Goal: Task Accomplishment & Management: Manage account settings

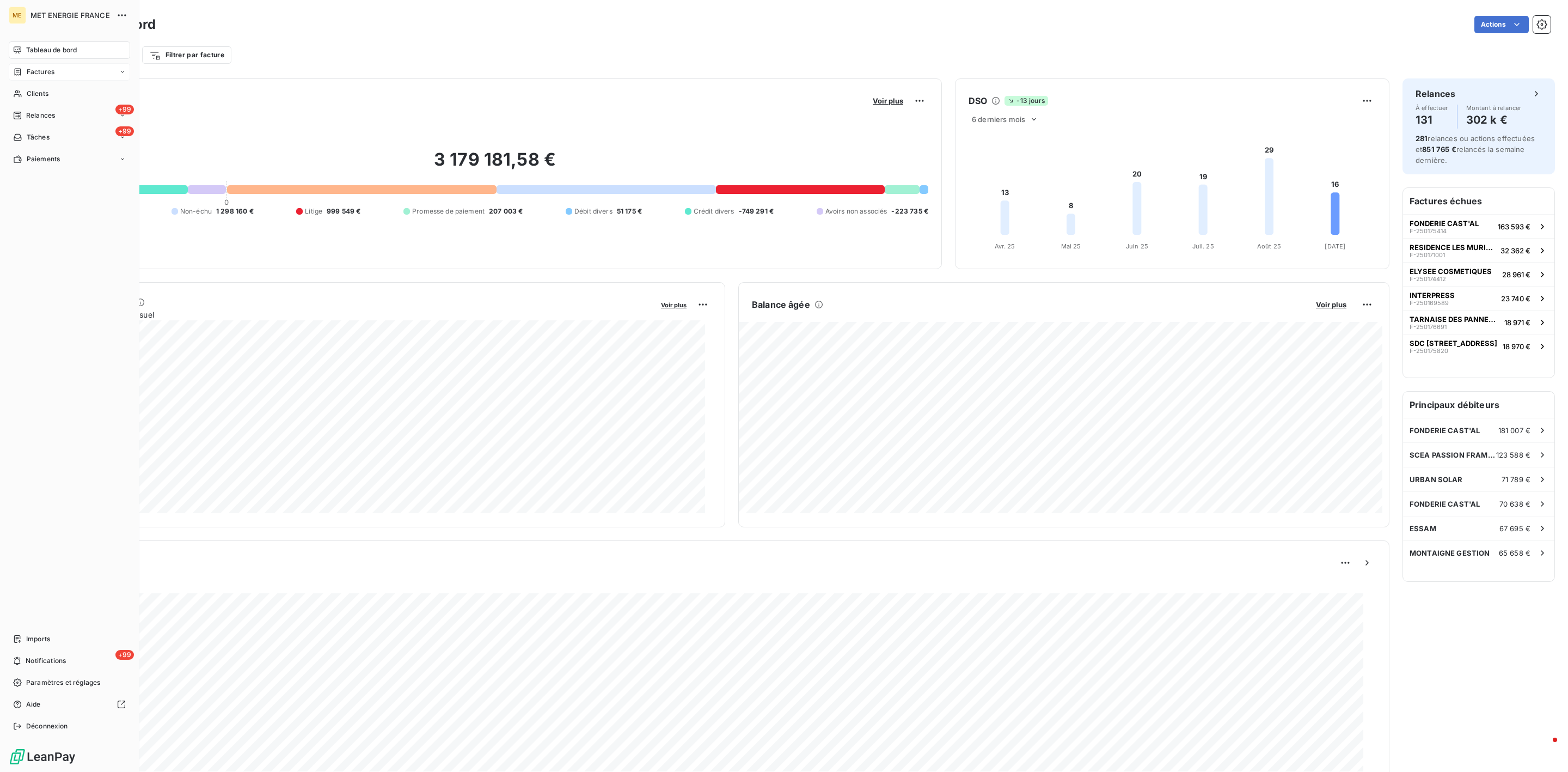
click at [44, 74] on span "Factures" at bounding box center [41, 72] width 28 height 10
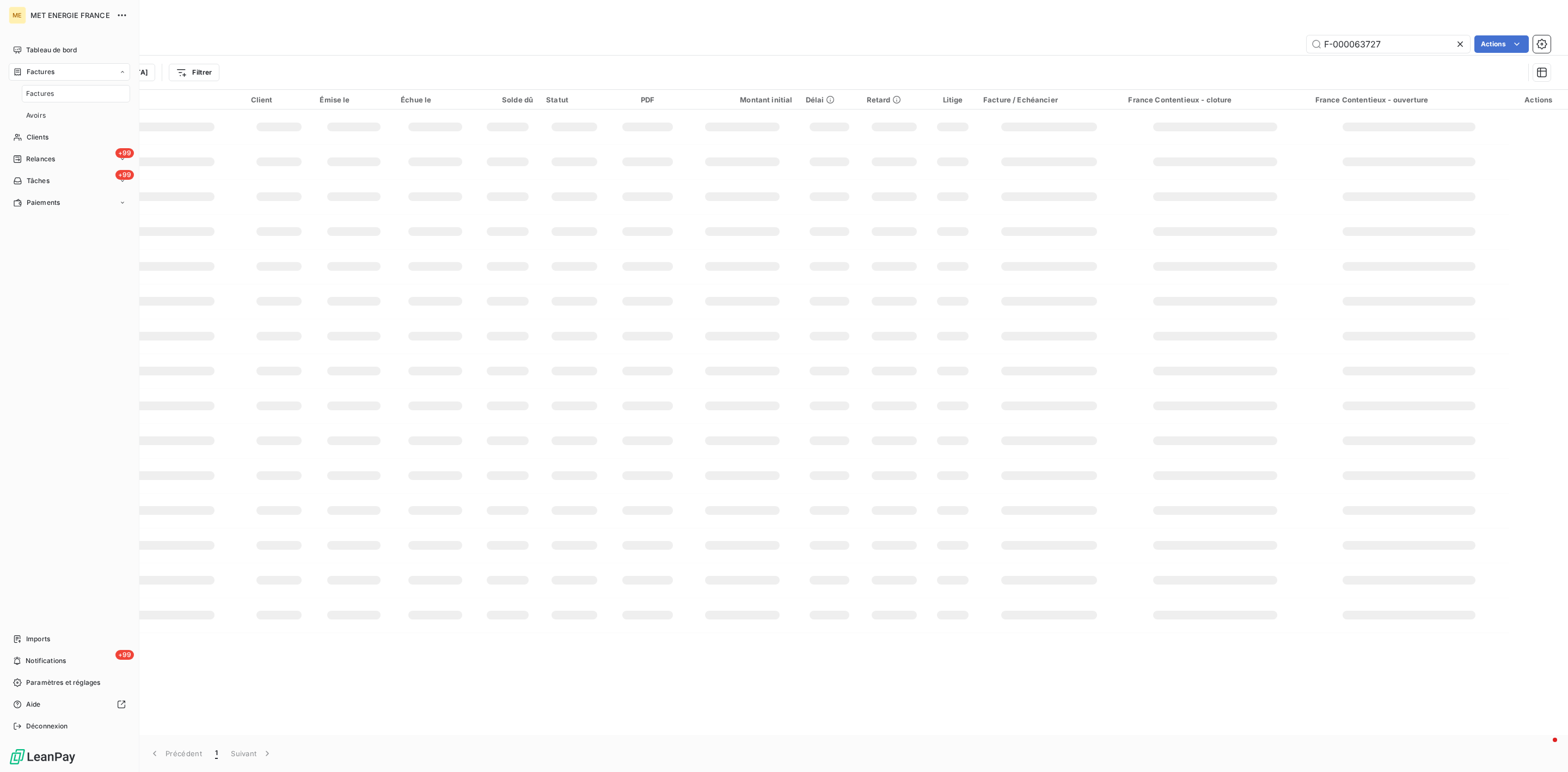
click at [65, 98] on div "Factures" at bounding box center [76, 94] width 108 height 17
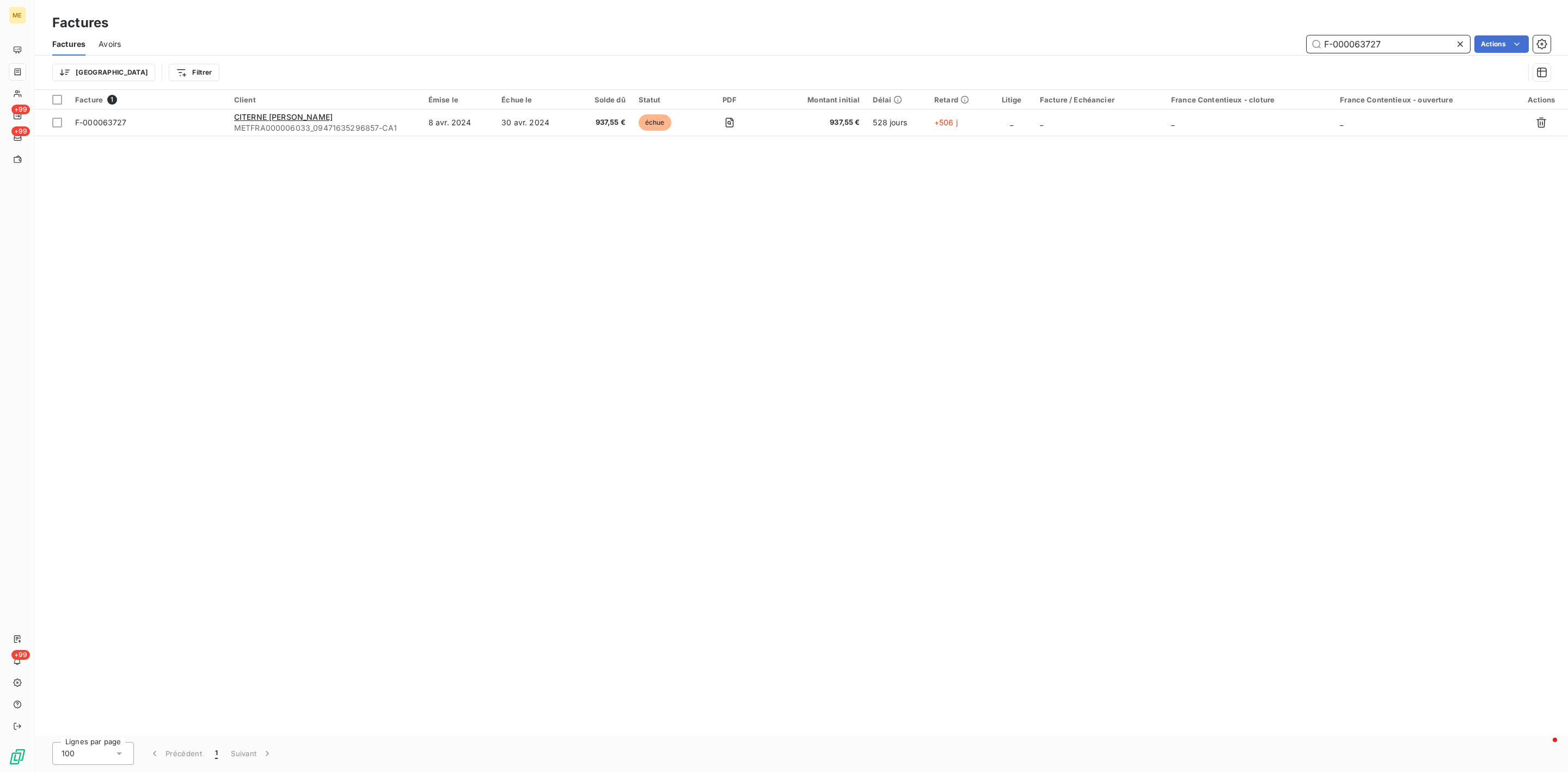
drag, startPoint x: 1391, startPoint y: 40, endPoint x: 1163, endPoint y: 39, distance: 228.0
click at [1186, 40] on div "F-000063727 Actions" at bounding box center [841, 44] width 1416 height 17
paste input "250144879"
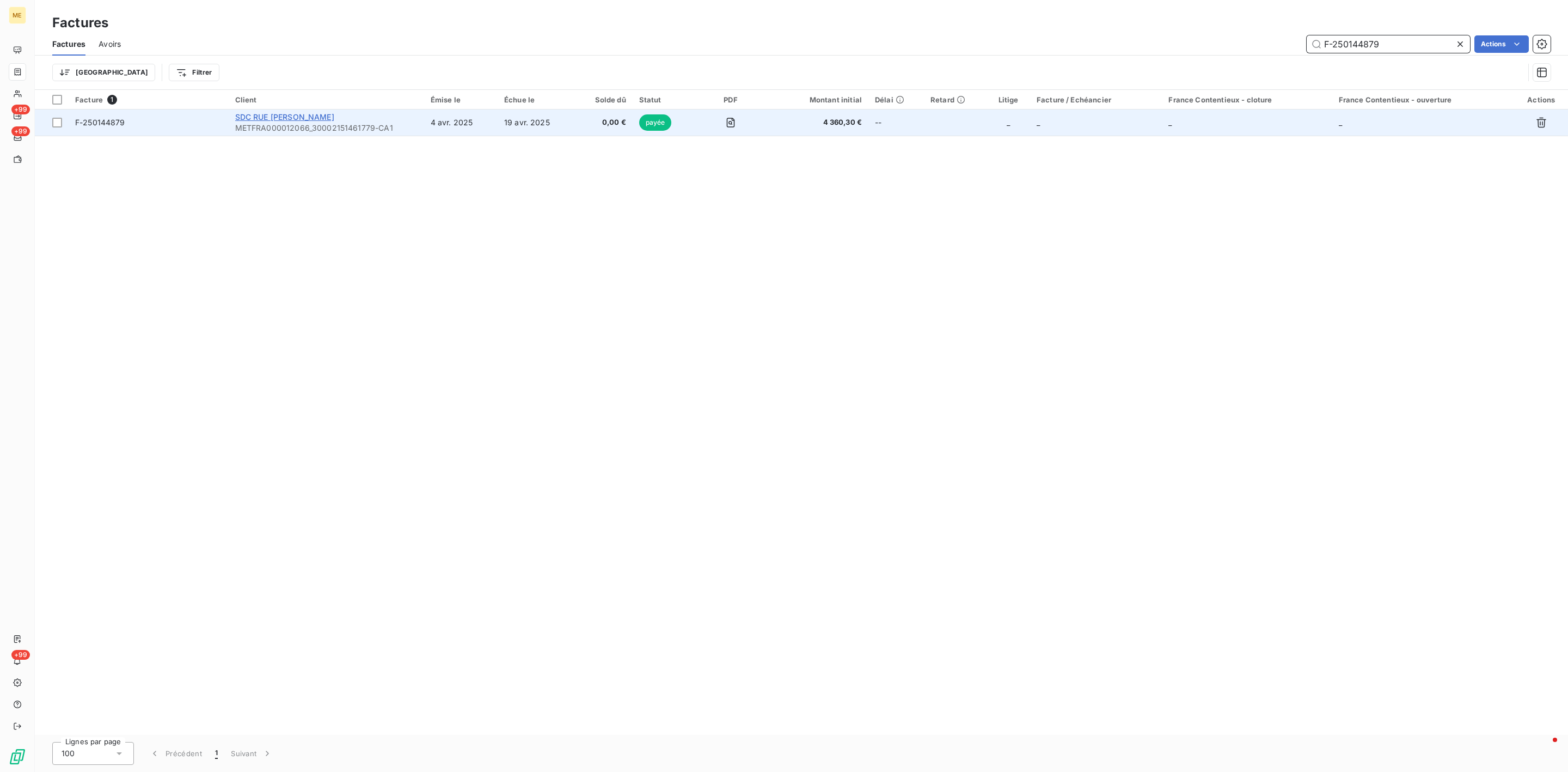
type input "F-250144879"
click at [310, 121] on span "SDC RUE [PERSON_NAME]" at bounding box center [284, 117] width 99 height 9
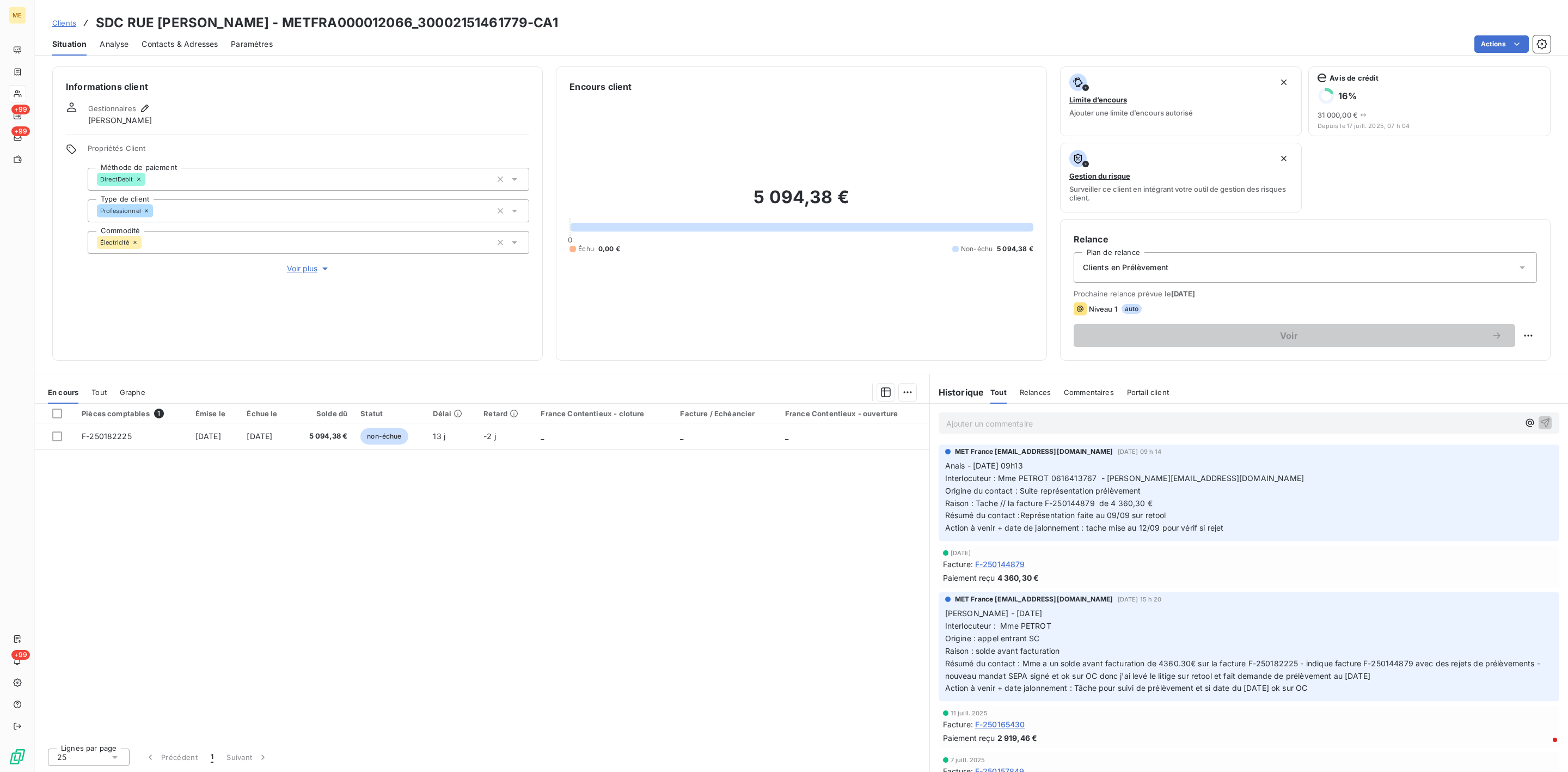
click at [97, 386] on div "Tout" at bounding box center [99, 392] width 15 height 23
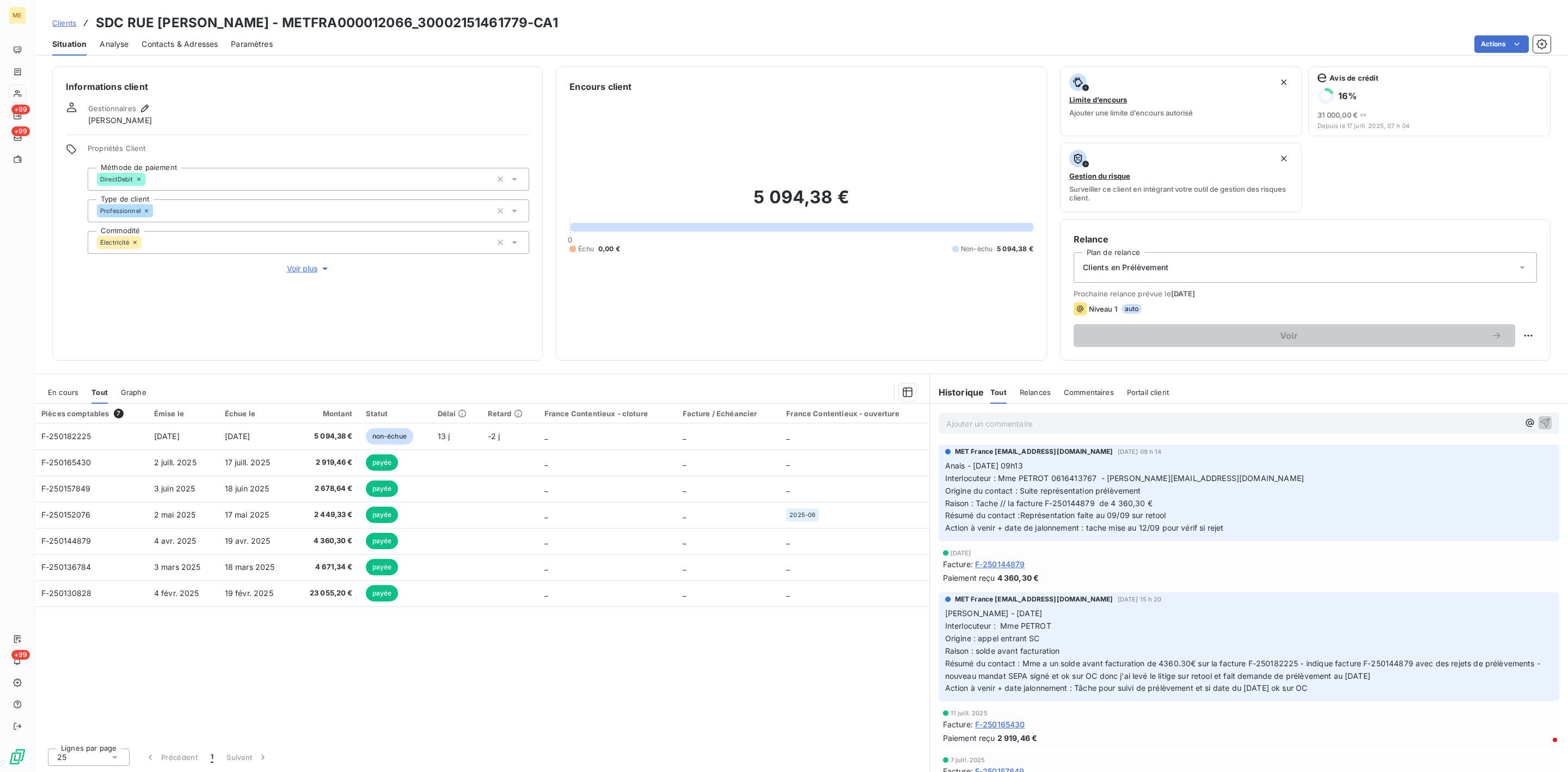
click at [58, 400] on div "En cours" at bounding box center [63, 392] width 31 height 23
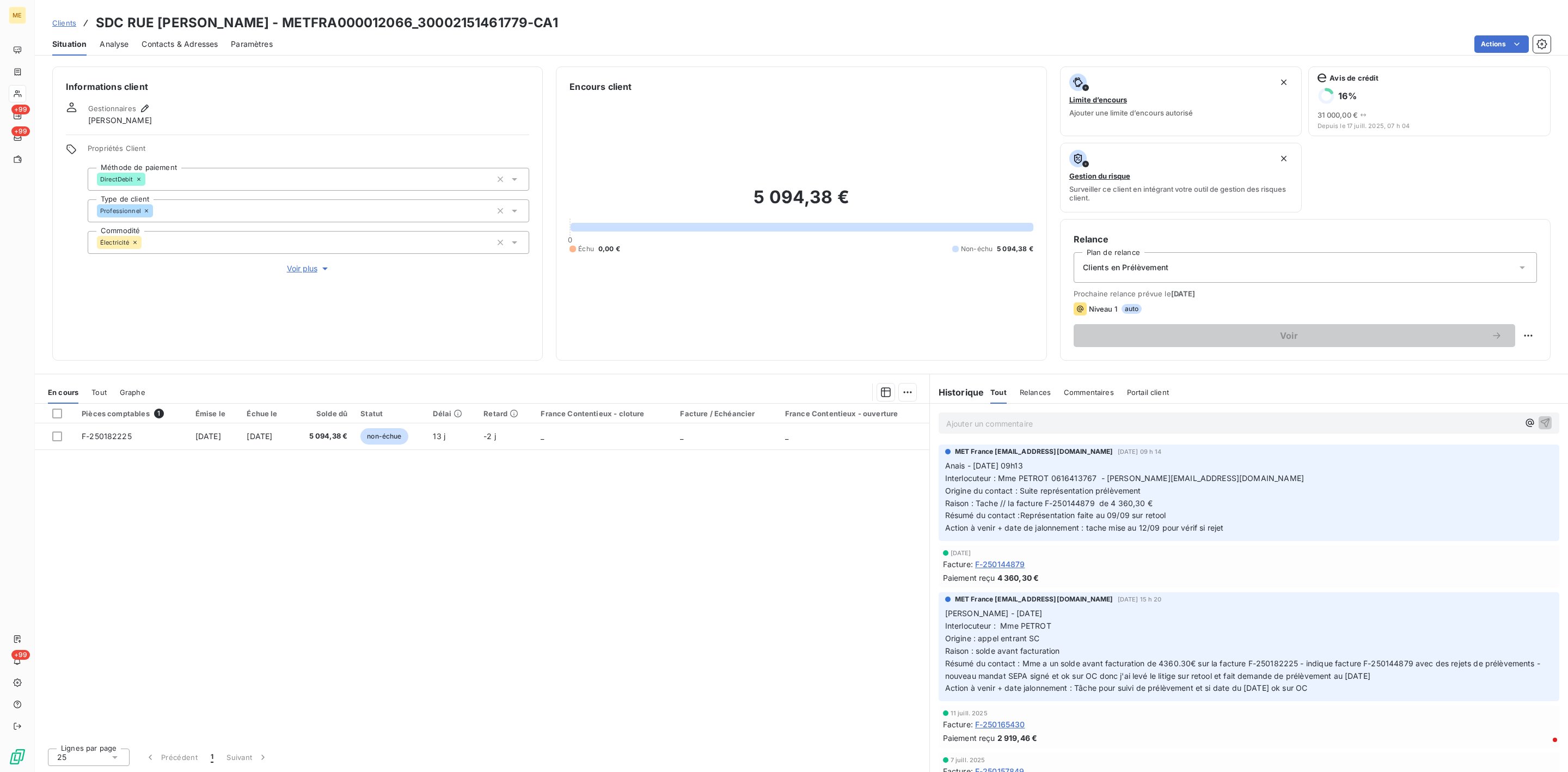
click at [59, 20] on span "Clients" at bounding box center [64, 23] width 24 height 9
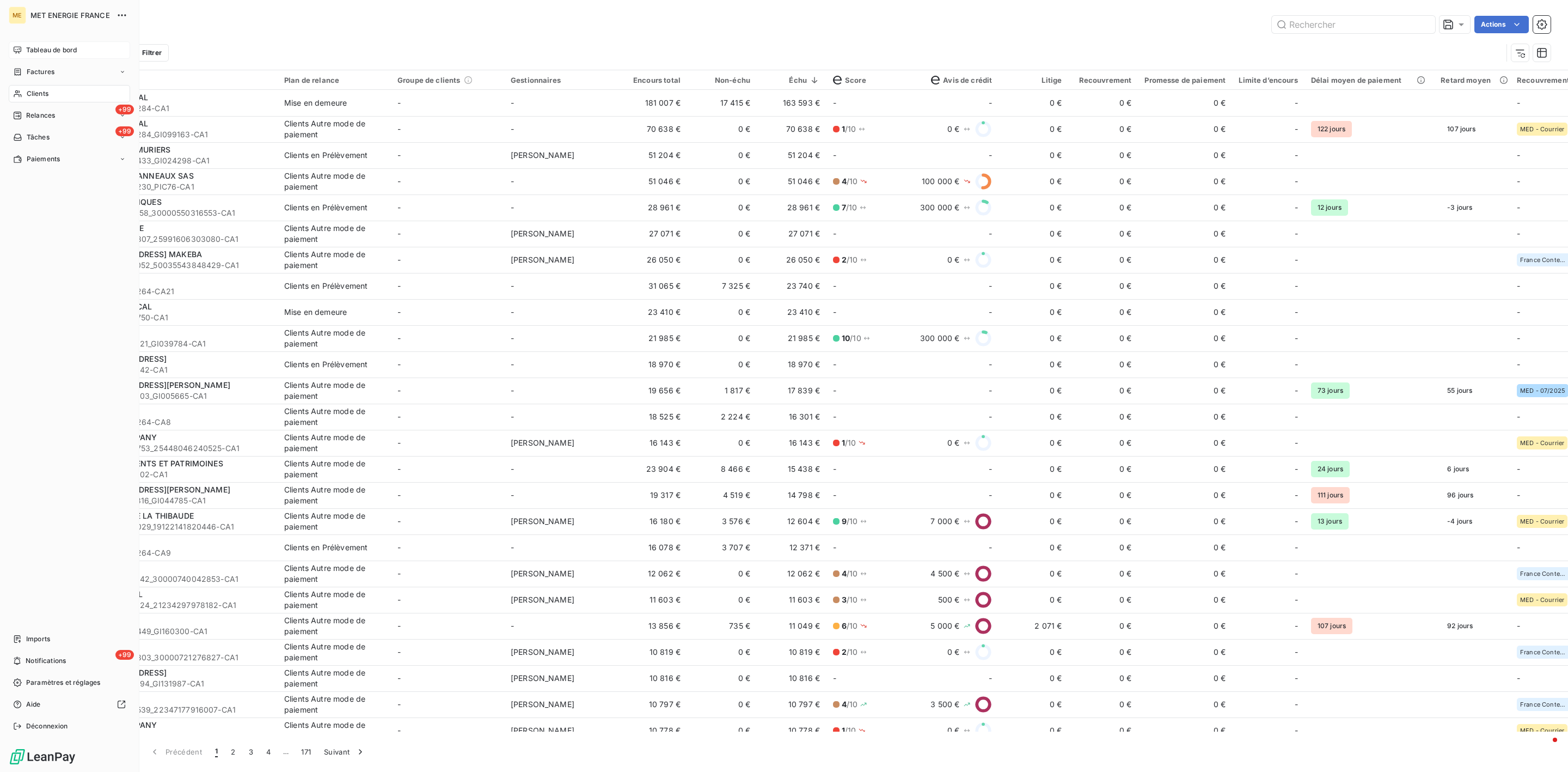
click at [31, 55] on span "Tableau de bord" at bounding box center [51, 50] width 51 height 10
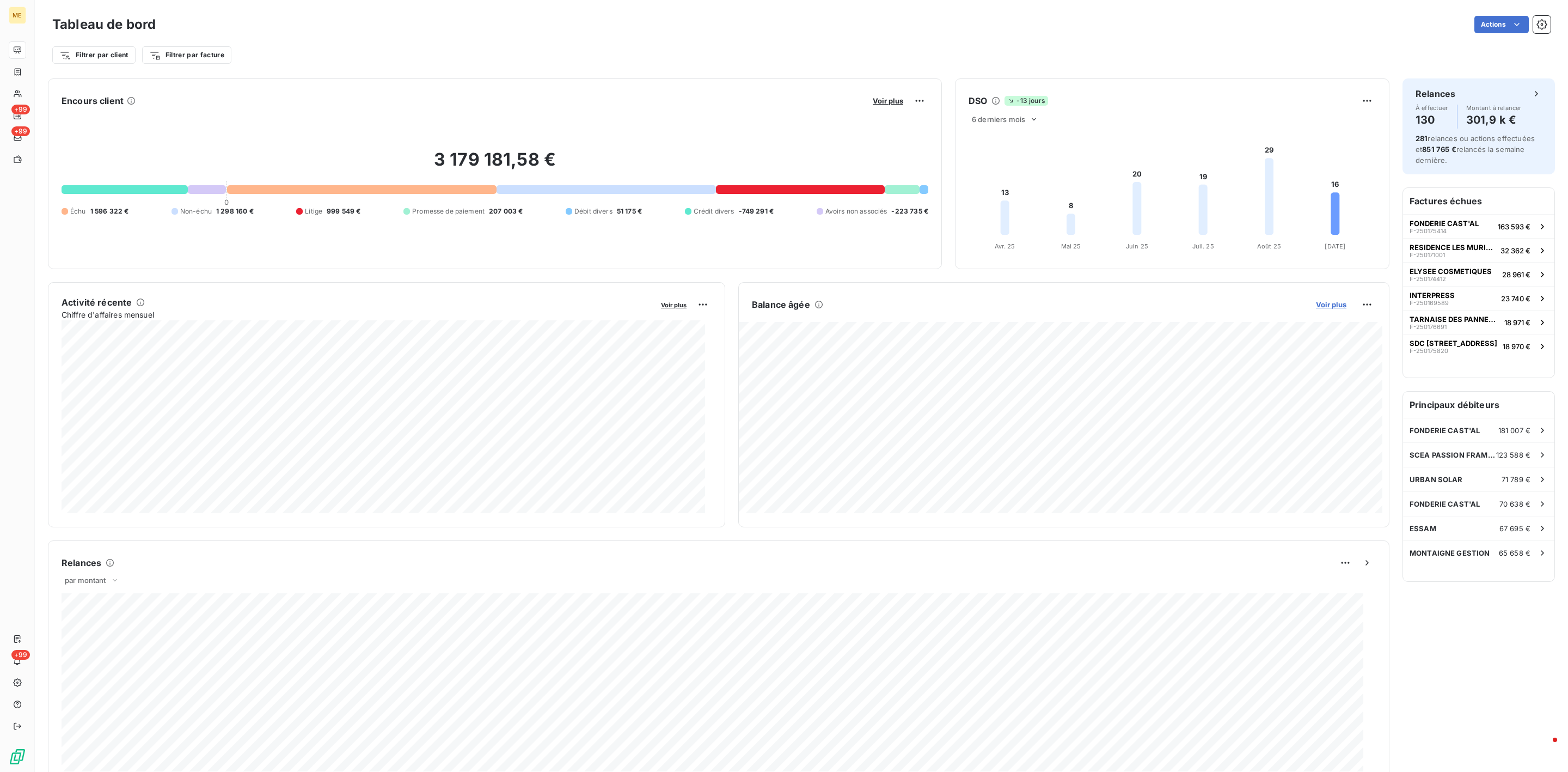
click at [1316, 305] on span "Voir plus" at bounding box center [1331, 304] width 31 height 9
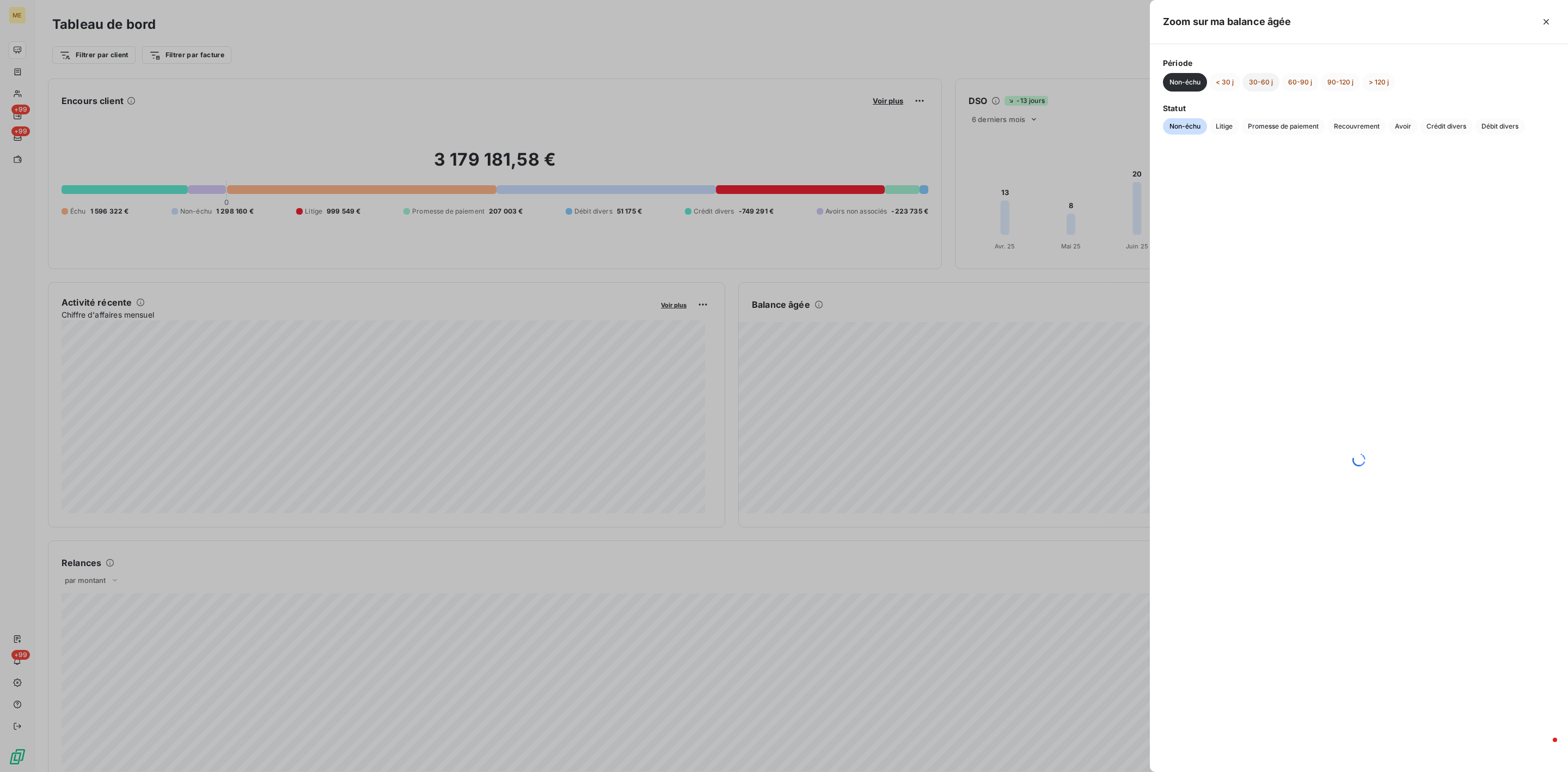
click at [1273, 80] on button "30-60 j" at bounding box center [1261, 82] width 37 height 19
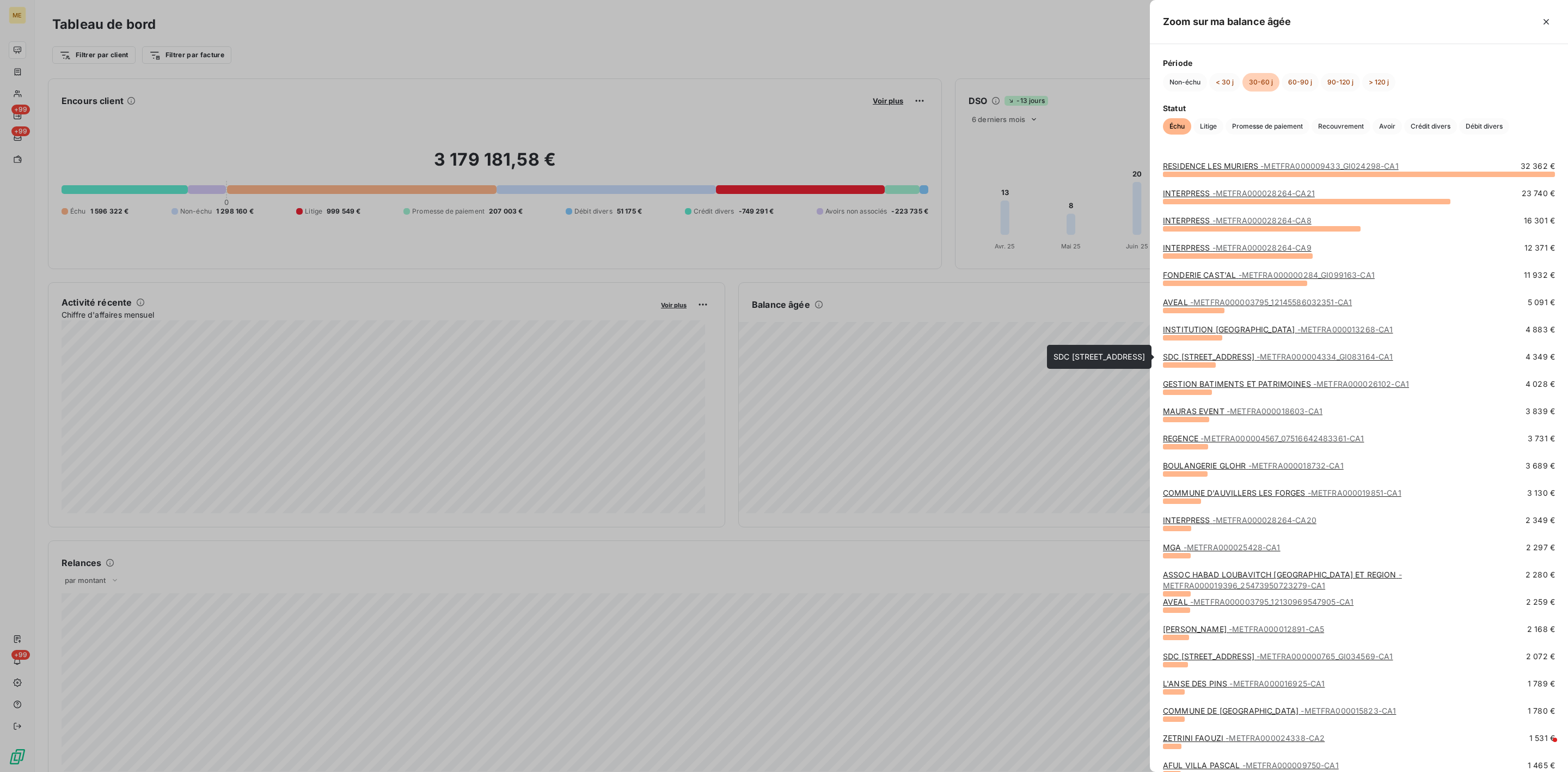
click at [1287, 353] on span "- METFRA000004334_GI083164-CA1" at bounding box center [1324, 356] width 136 height 9
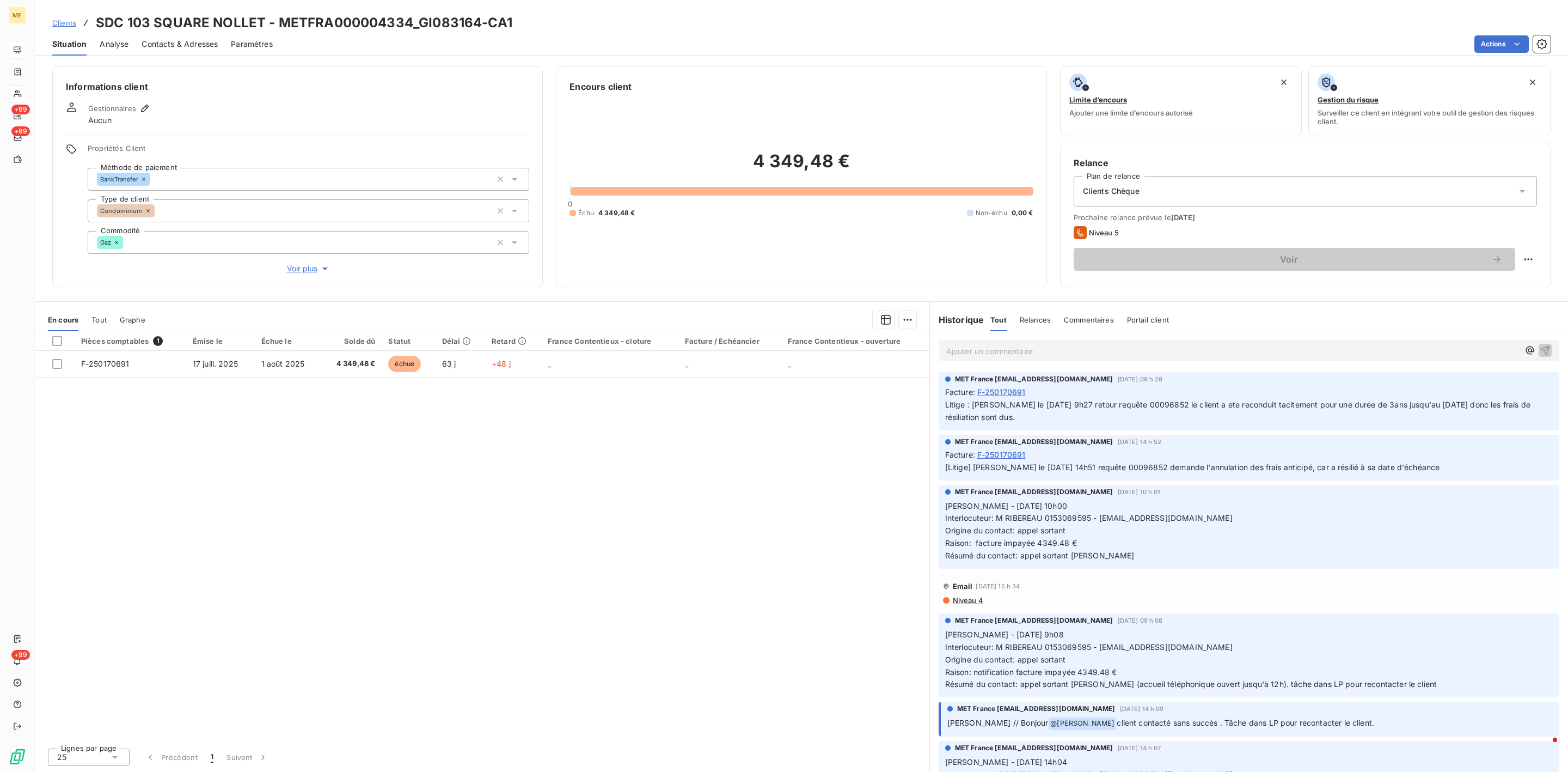
click at [306, 260] on div "Propriétés Client Méthode de paiement BankTransfer Type de client Condominium C…" at bounding box center [308, 209] width 441 height 131
click at [305, 267] on span "Voir plus" at bounding box center [309, 269] width 44 height 11
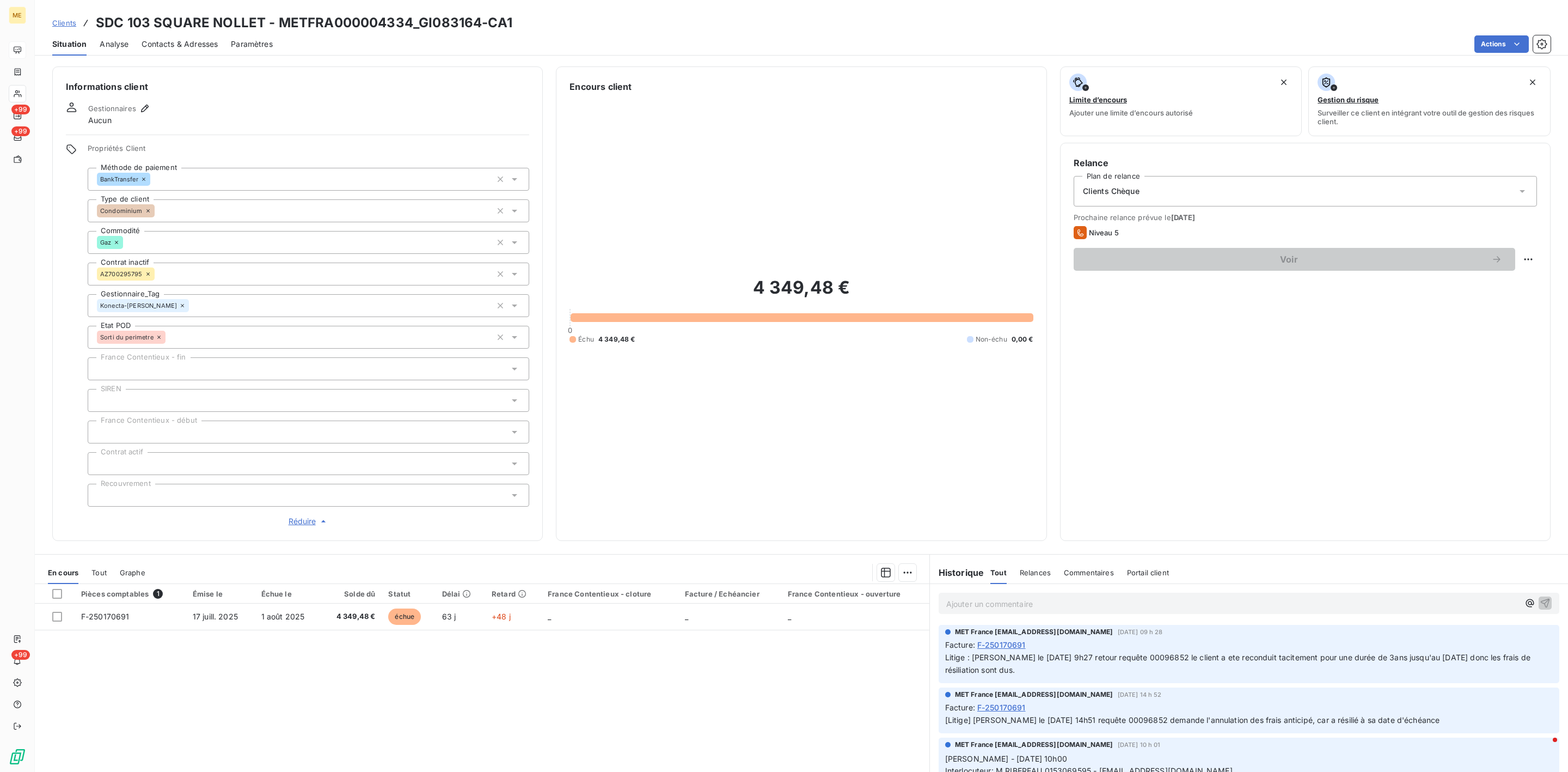
click at [1081, 606] on p "Ajouter un commentaire ﻿" at bounding box center [1232, 604] width 573 height 13
click at [1048, 593] on div "Ajouter un commentaire ﻿" at bounding box center [1249, 603] width 621 height 21
click at [1046, 598] on p "Ajouter un commentaire ﻿" at bounding box center [1232, 604] width 573 height 13
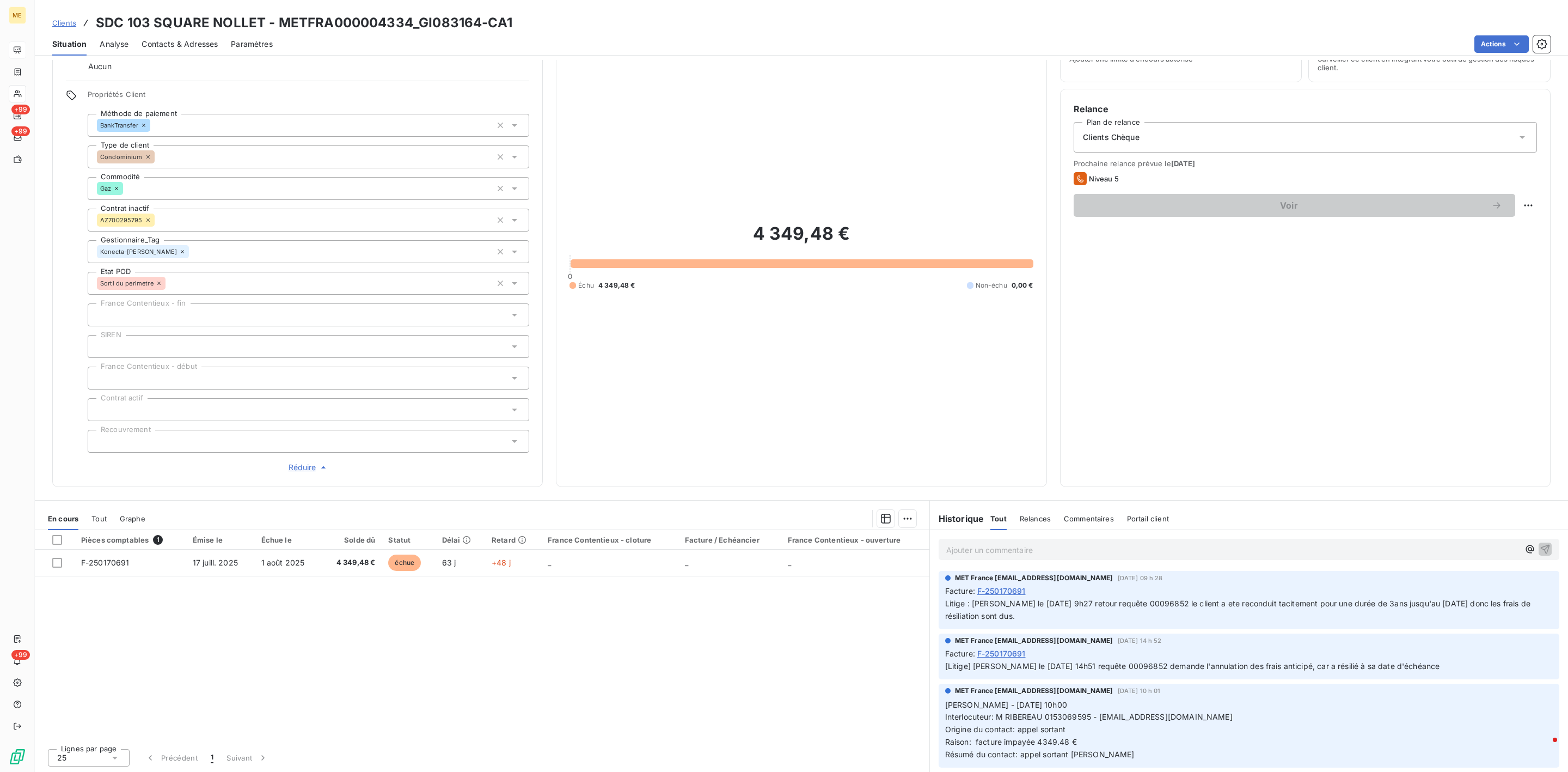
click at [1089, 552] on p "Ajouter un commentaire ﻿" at bounding box center [1232, 550] width 573 height 13
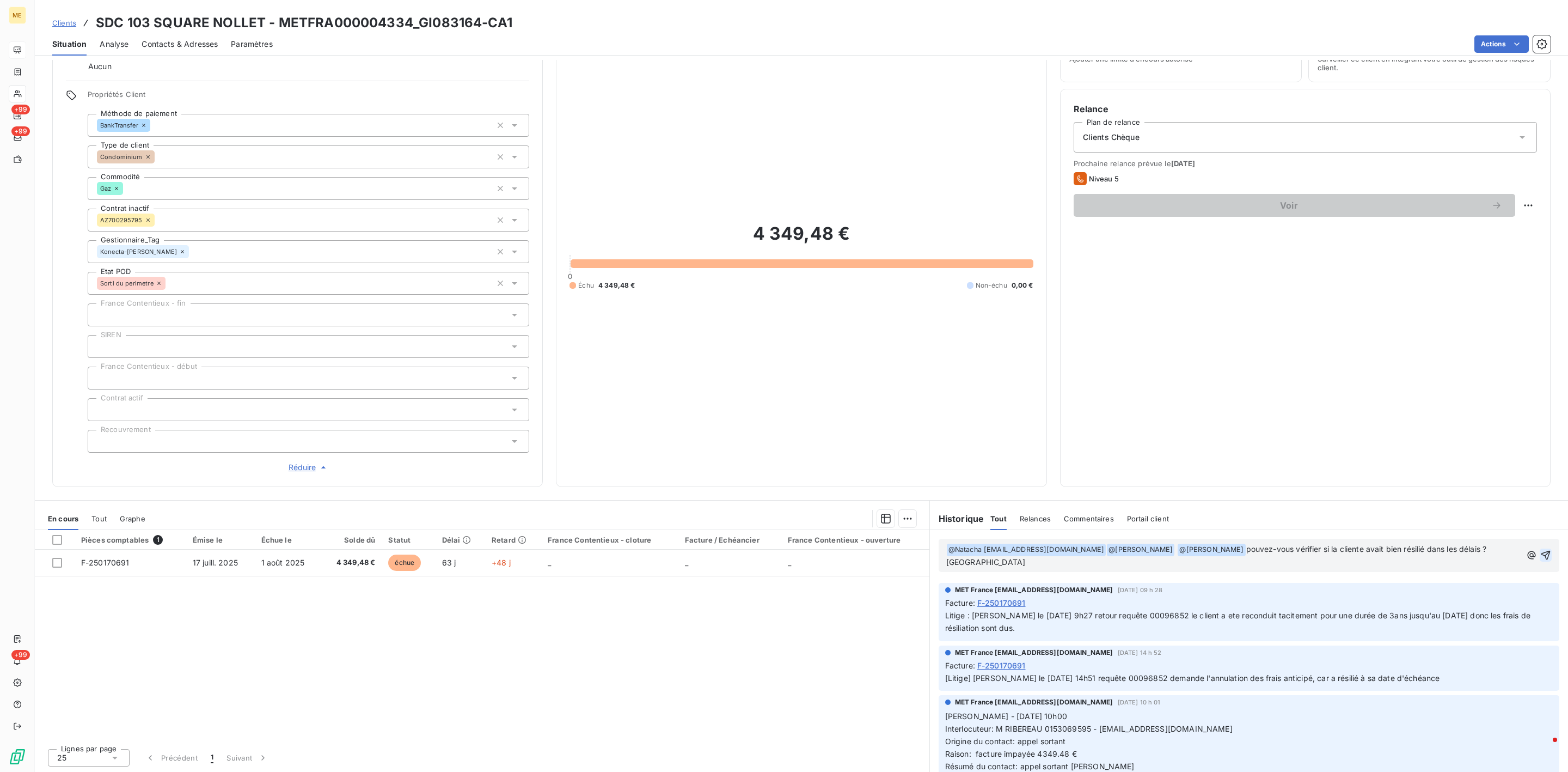
click at [1540, 549] on icon "button" at bounding box center [1545, 555] width 11 height 11
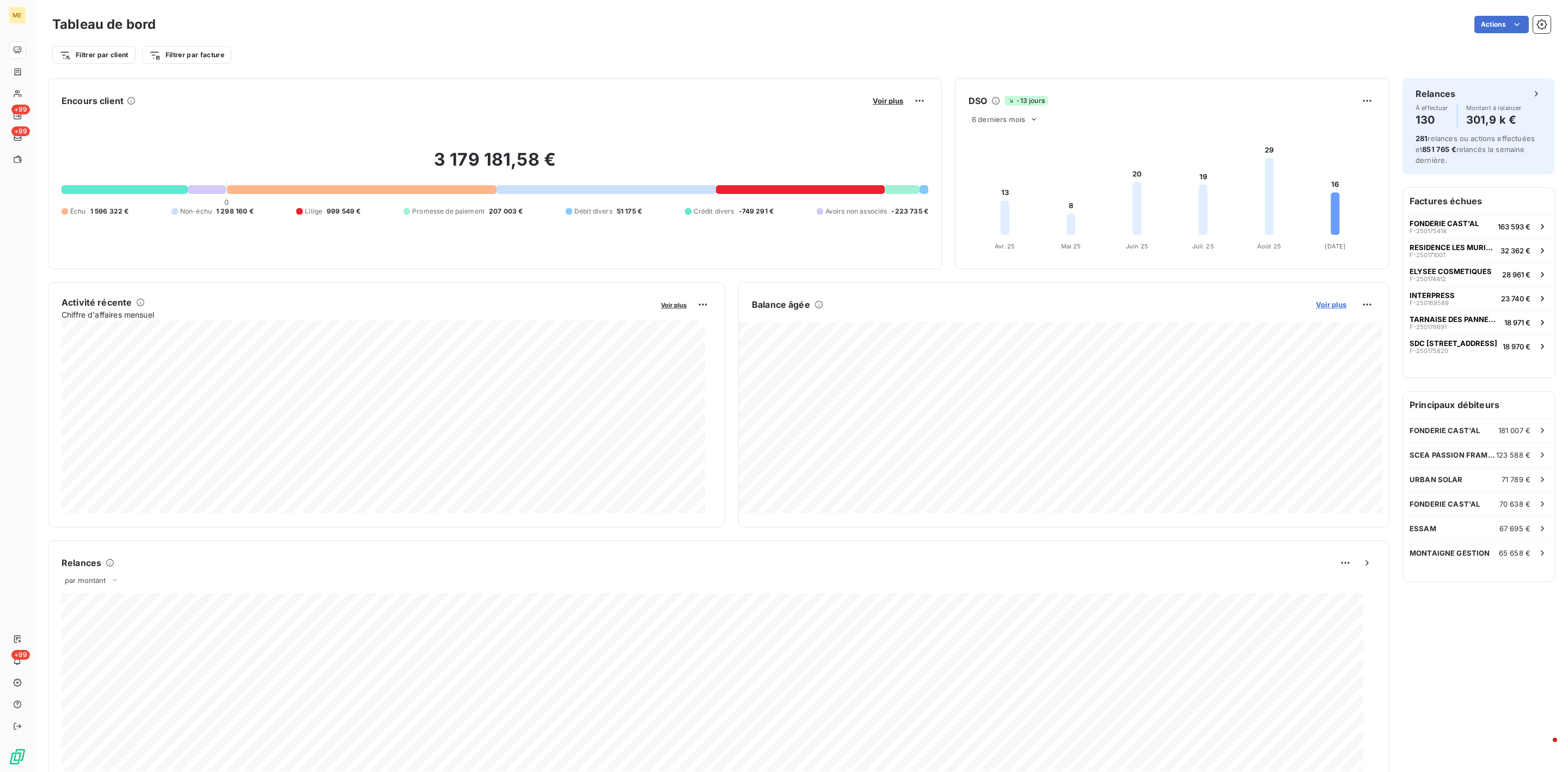
click at [1327, 305] on span "Voir plus" at bounding box center [1331, 304] width 31 height 9
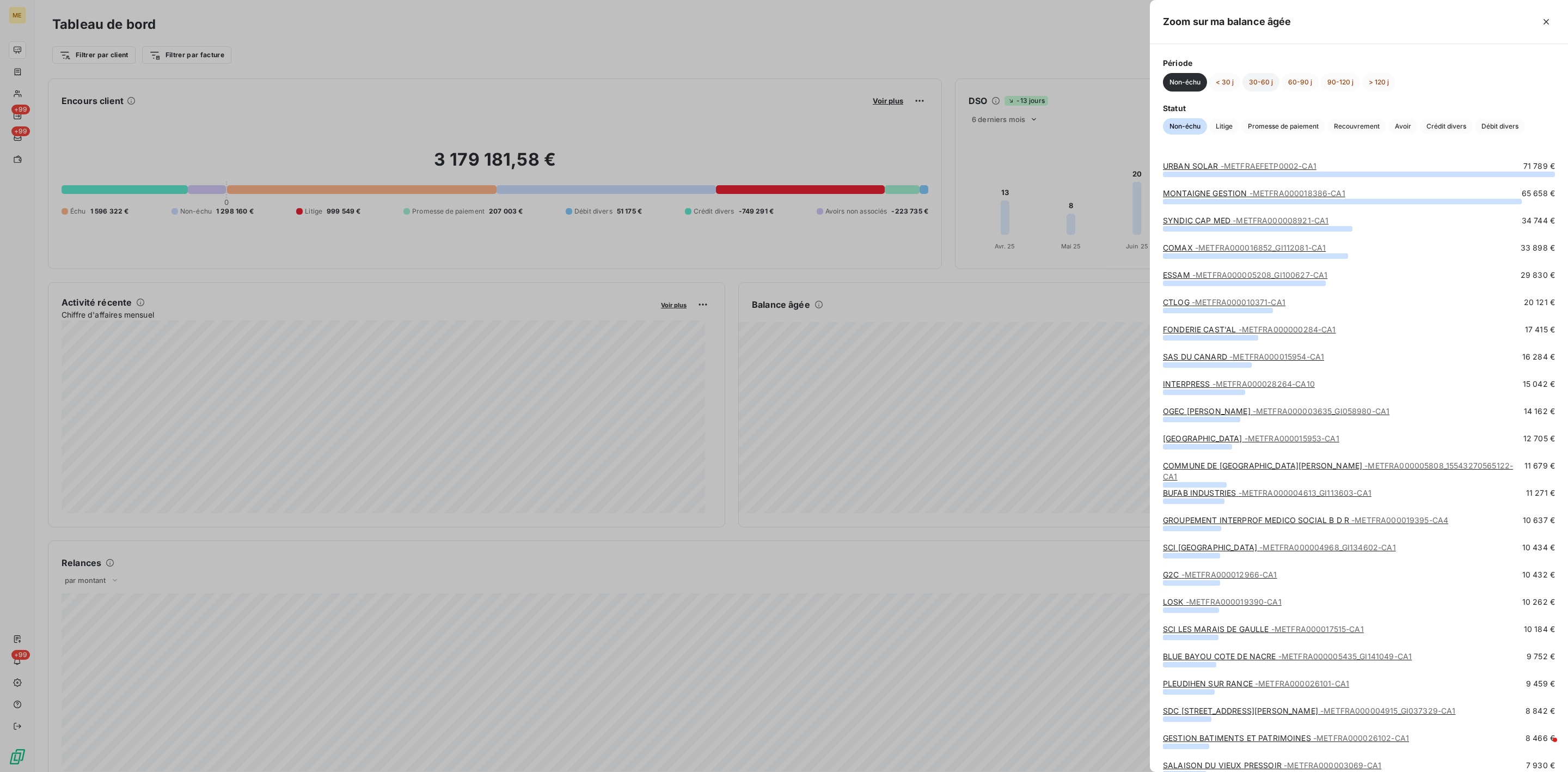
click at [1256, 80] on button "30-60 j" at bounding box center [1261, 82] width 37 height 19
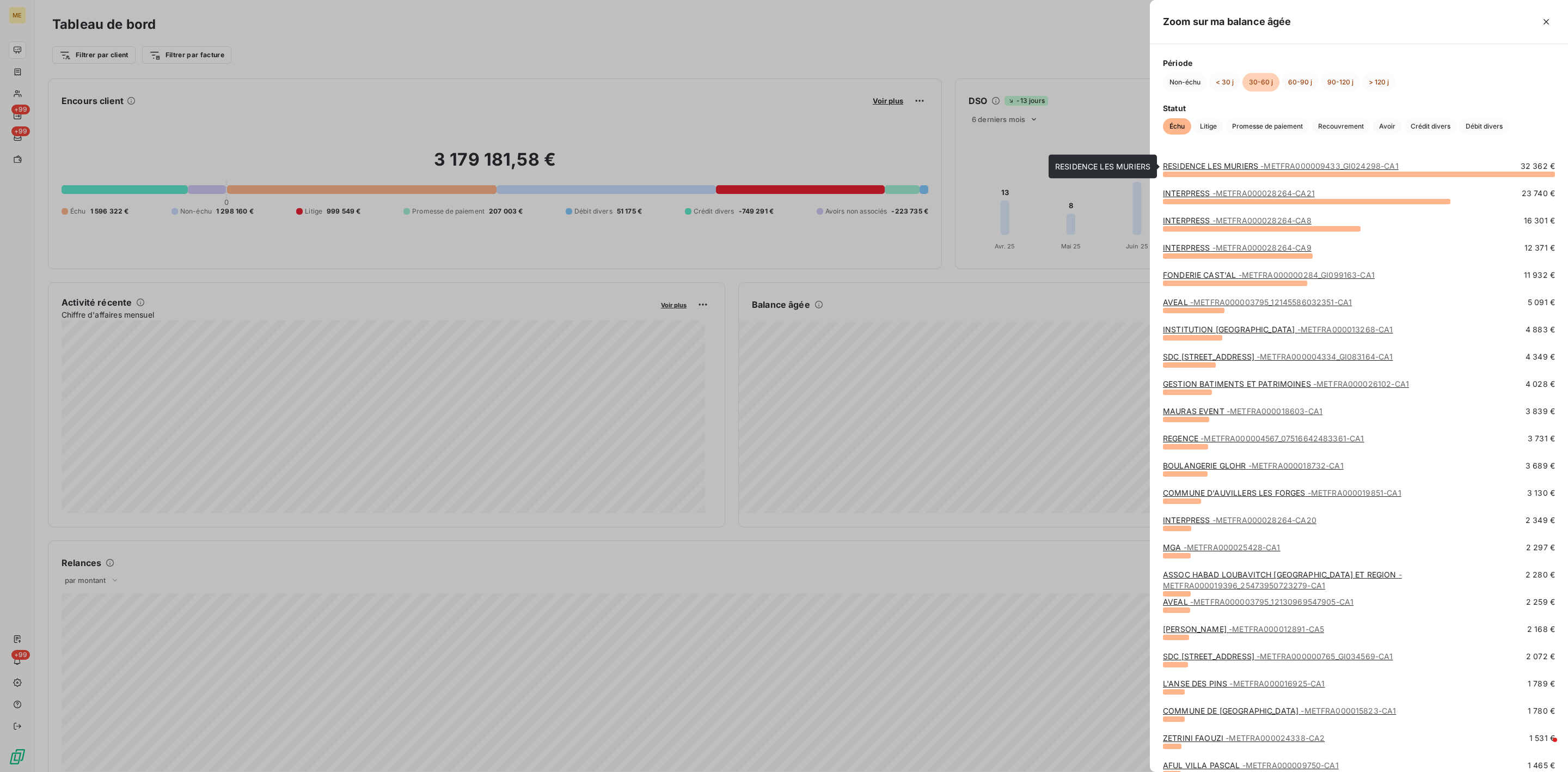
click at [1208, 162] on link "RESIDENCE LES MURIERS - METFRA000009433_GI024298-CA1" at bounding box center [1280, 166] width 236 height 9
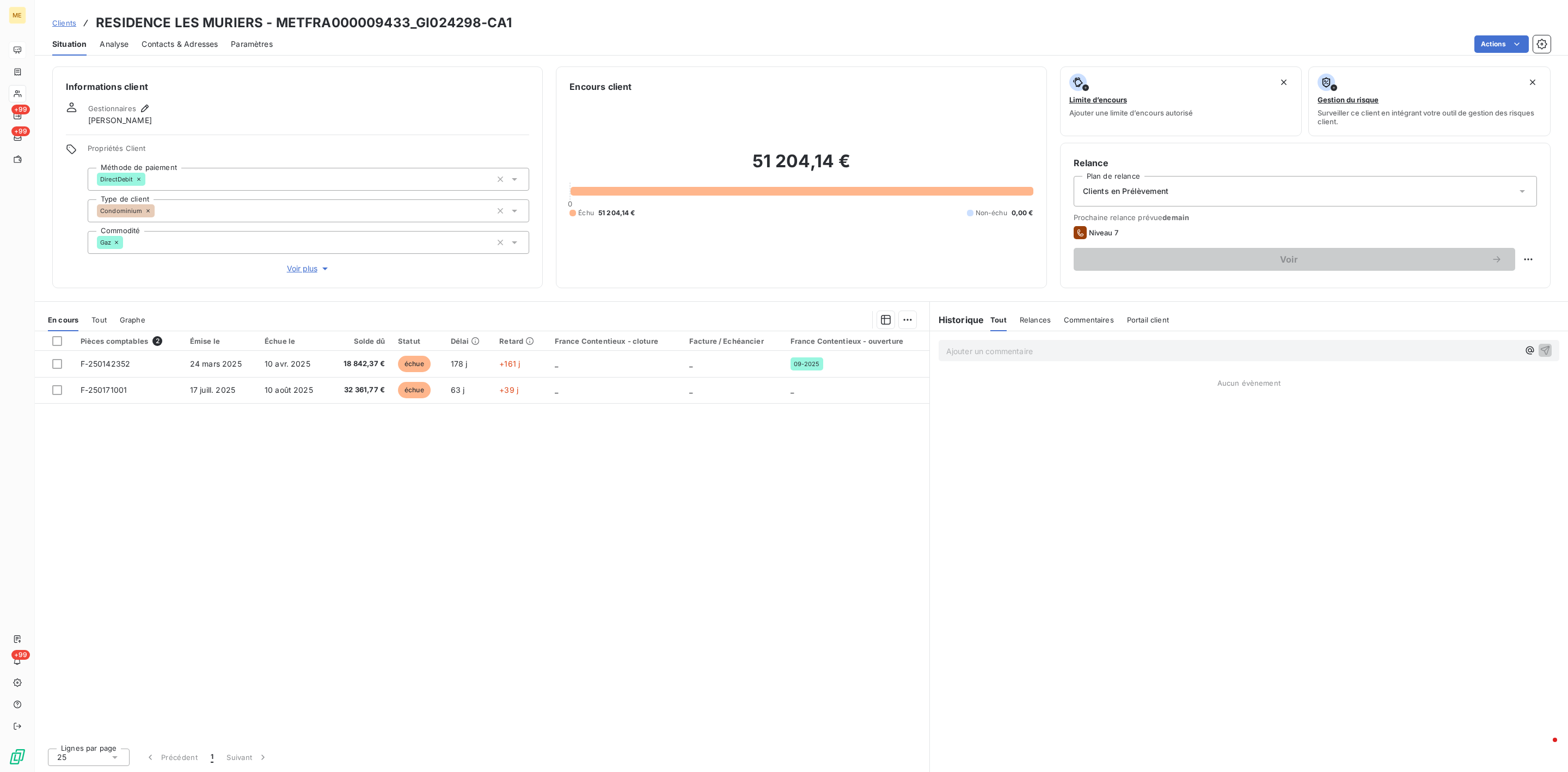
click at [1115, 358] on p "Ajouter un commentaire ﻿" at bounding box center [1232, 351] width 573 height 13
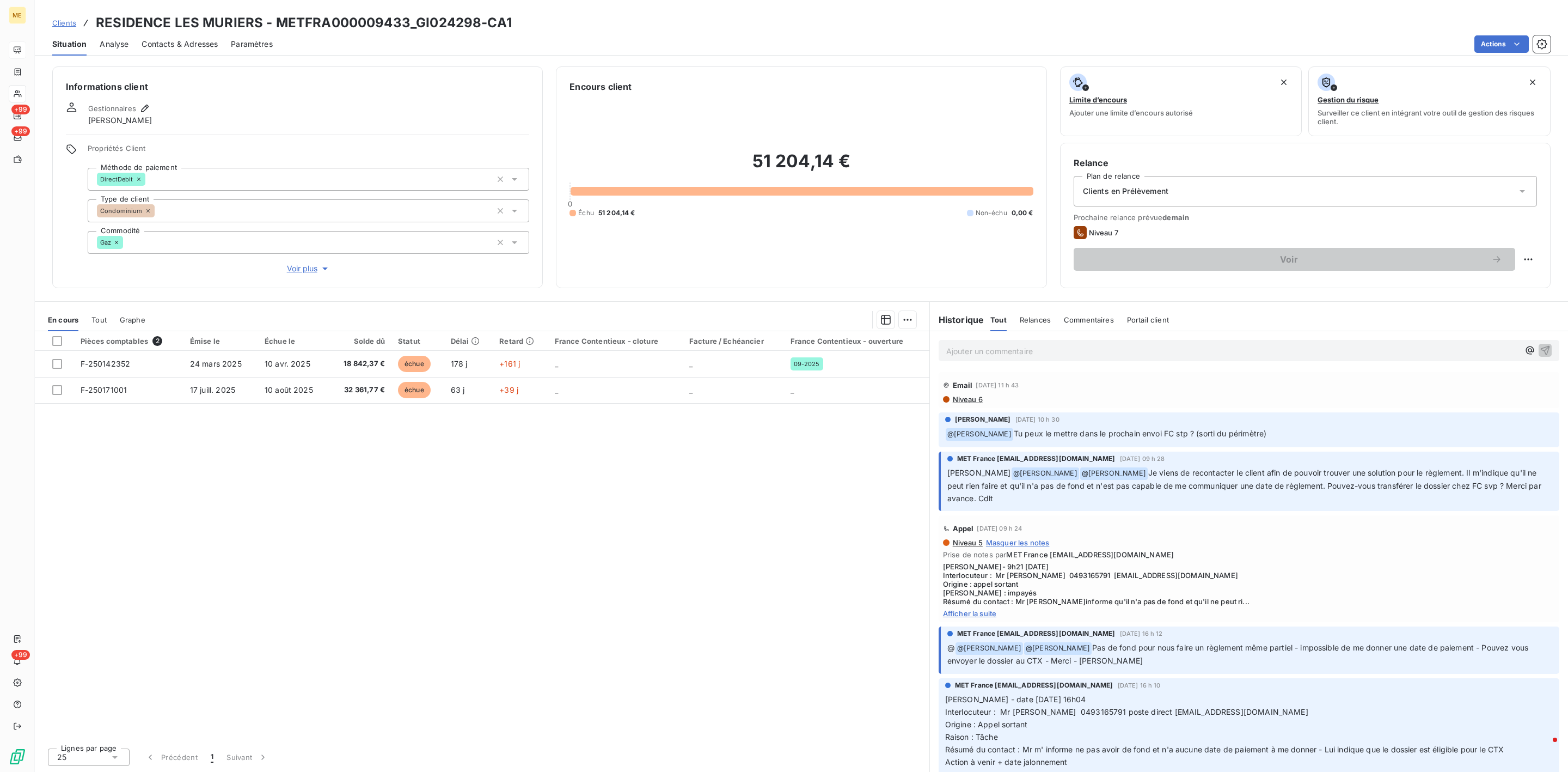
click at [312, 267] on span "Voir plus" at bounding box center [309, 269] width 44 height 11
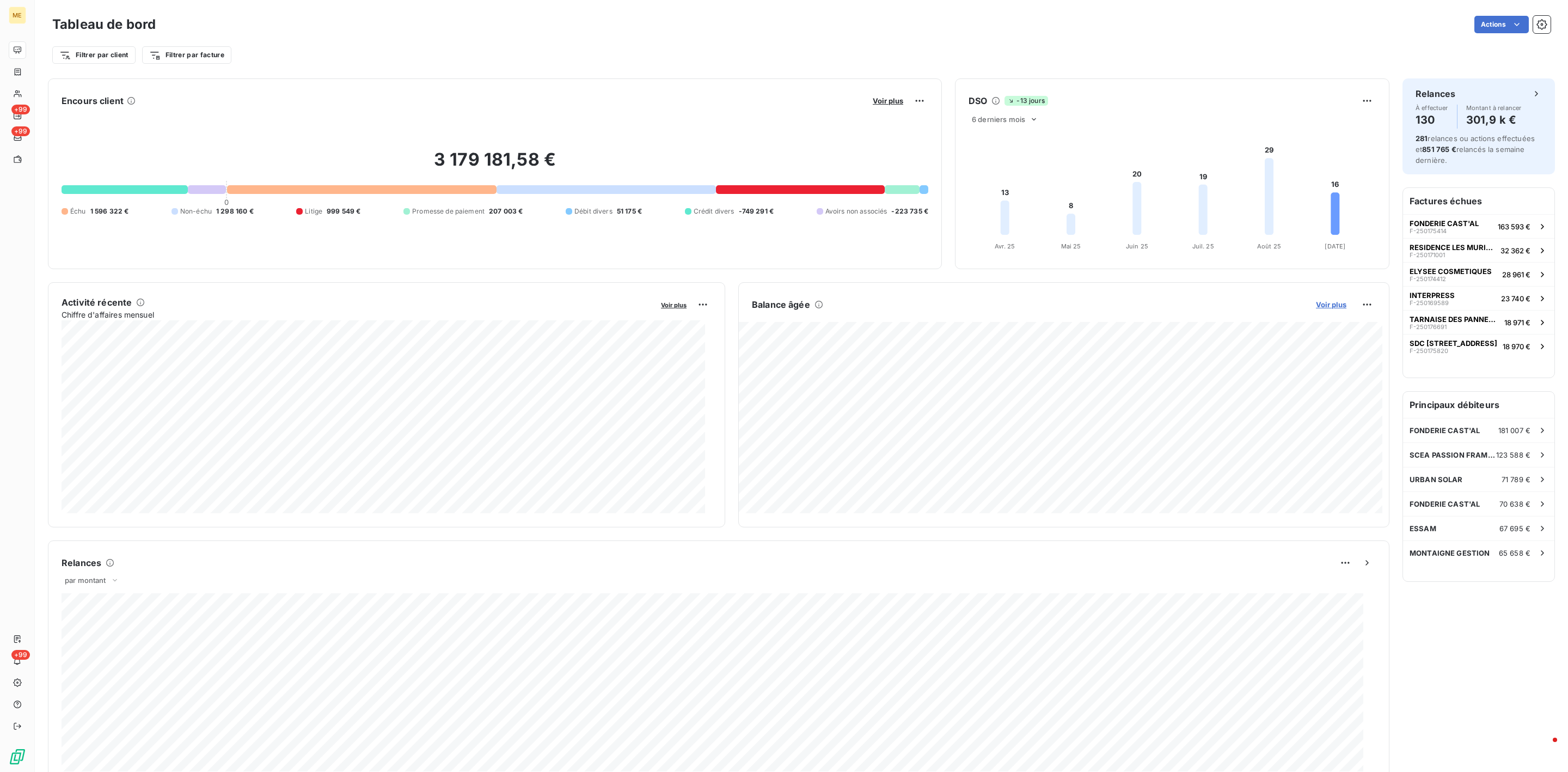
click at [1321, 301] on span "Voir plus" at bounding box center [1331, 304] width 31 height 9
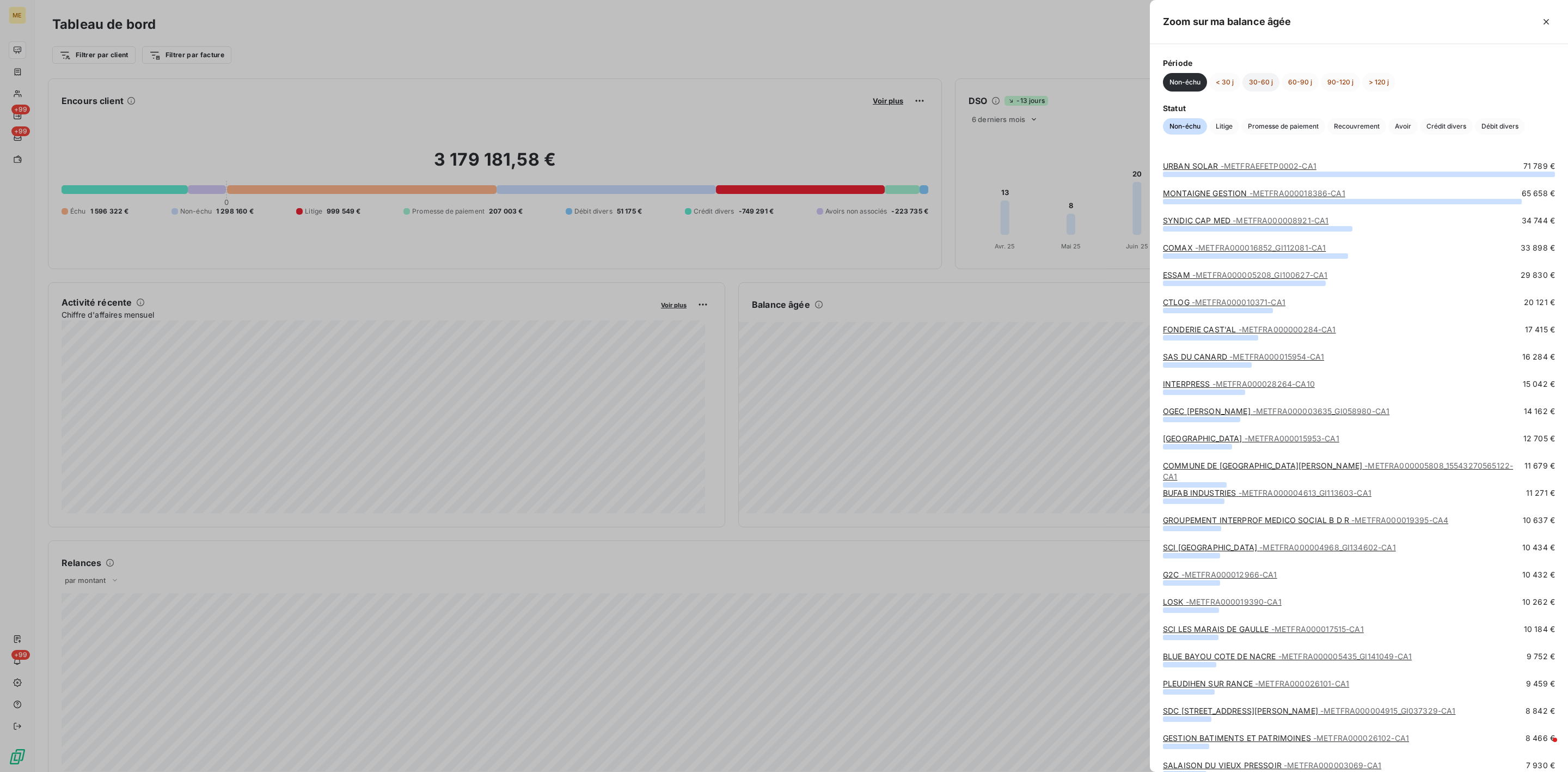
click at [1273, 80] on button "30-60 j" at bounding box center [1261, 82] width 37 height 19
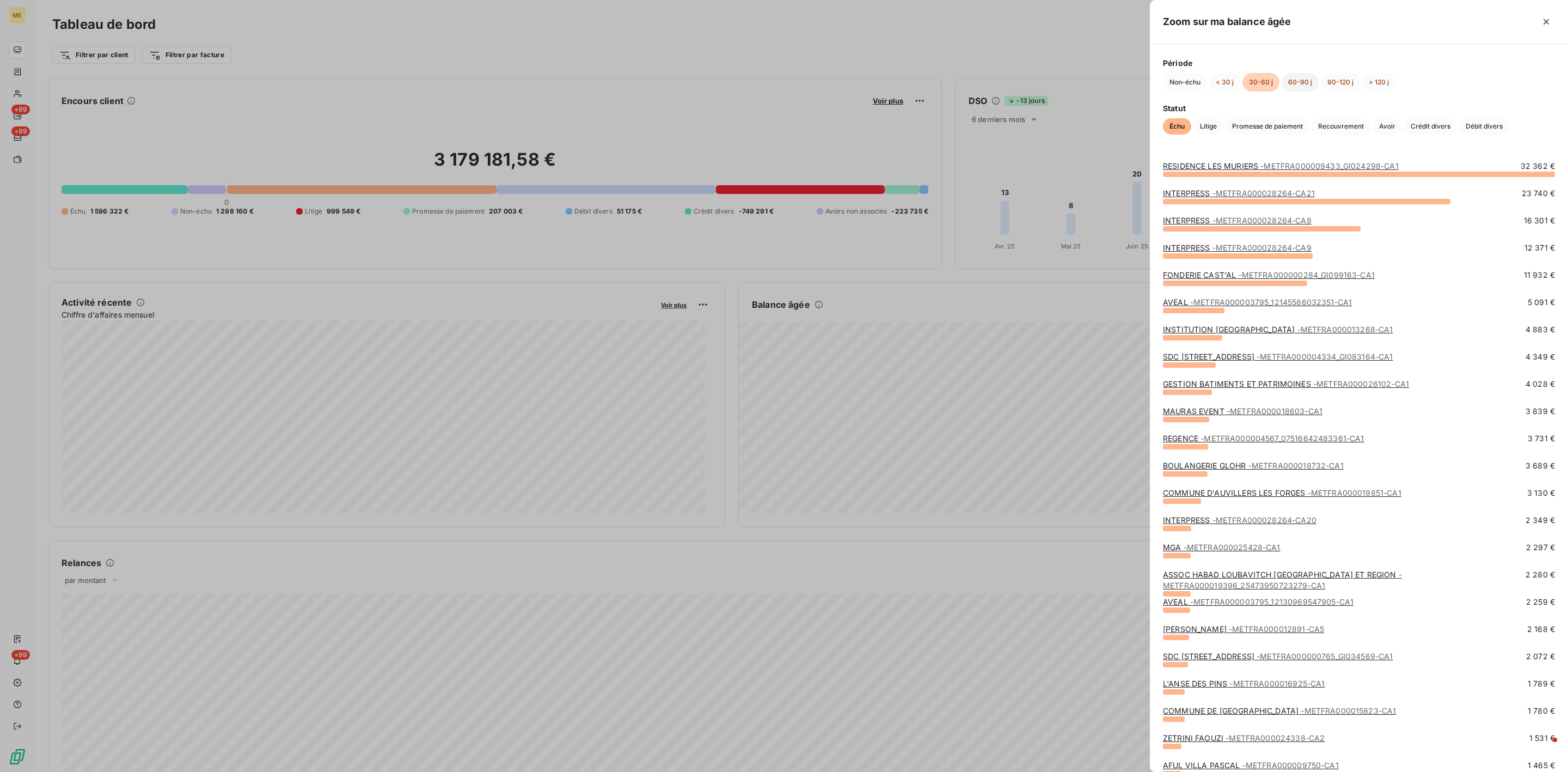
click at [1292, 80] on button "60-90 j" at bounding box center [1300, 82] width 37 height 19
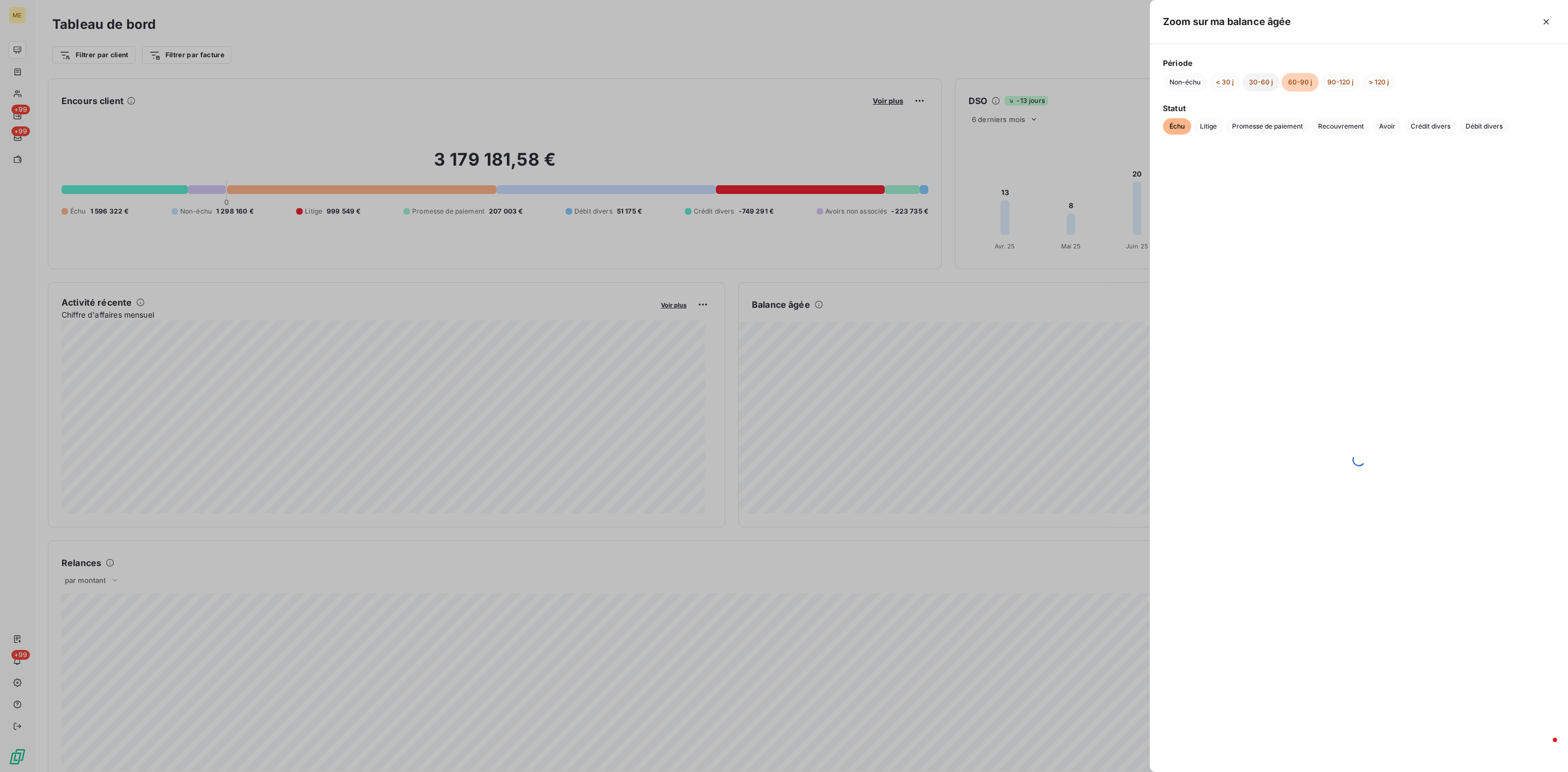
click at [1262, 86] on button "30-60 j" at bounding box center [1261, 82] width 37 height 19
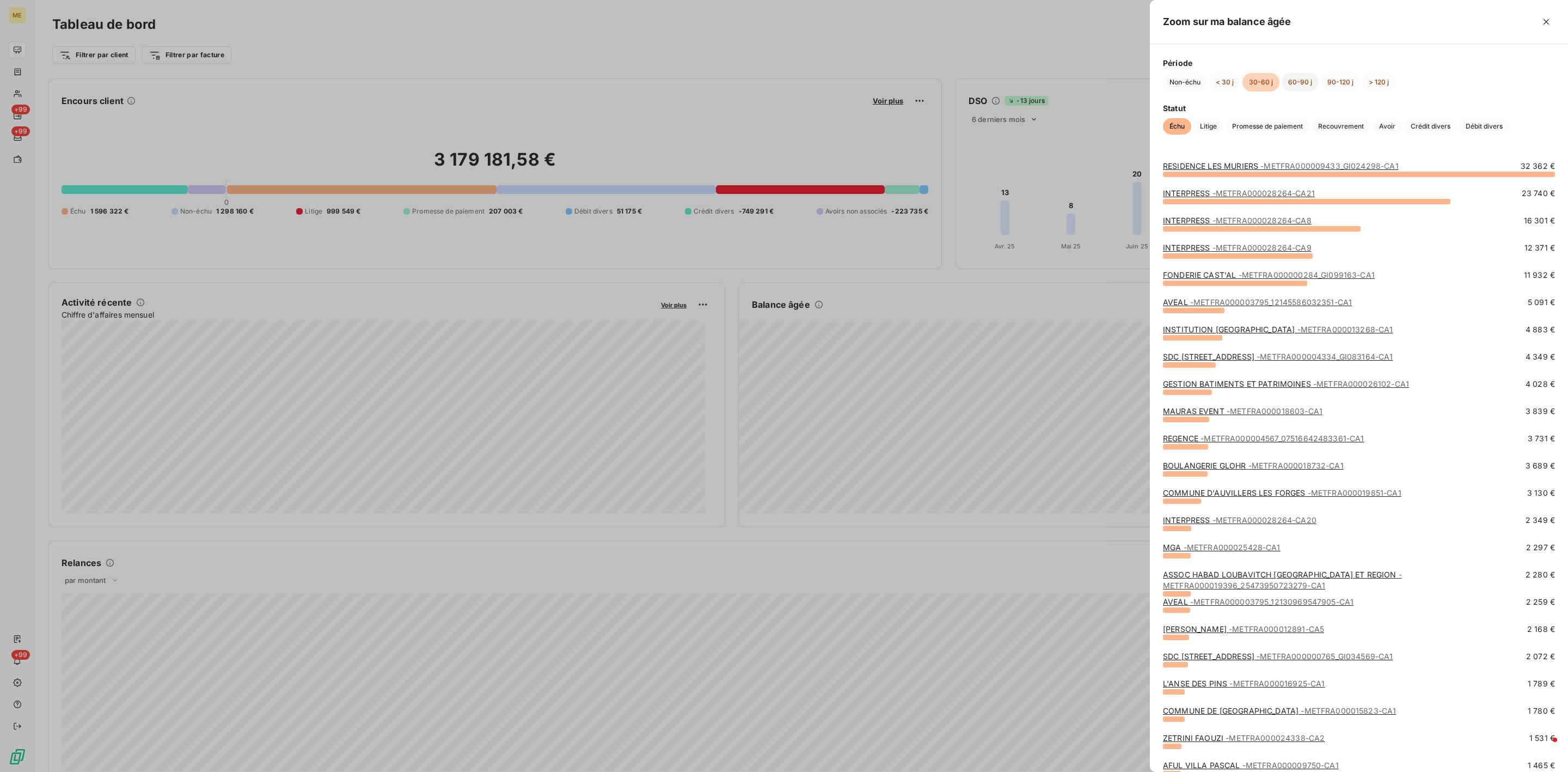
click at [1295, 78] on button "60-90 j" at bounding box center [1300, 82] width 37 height 19
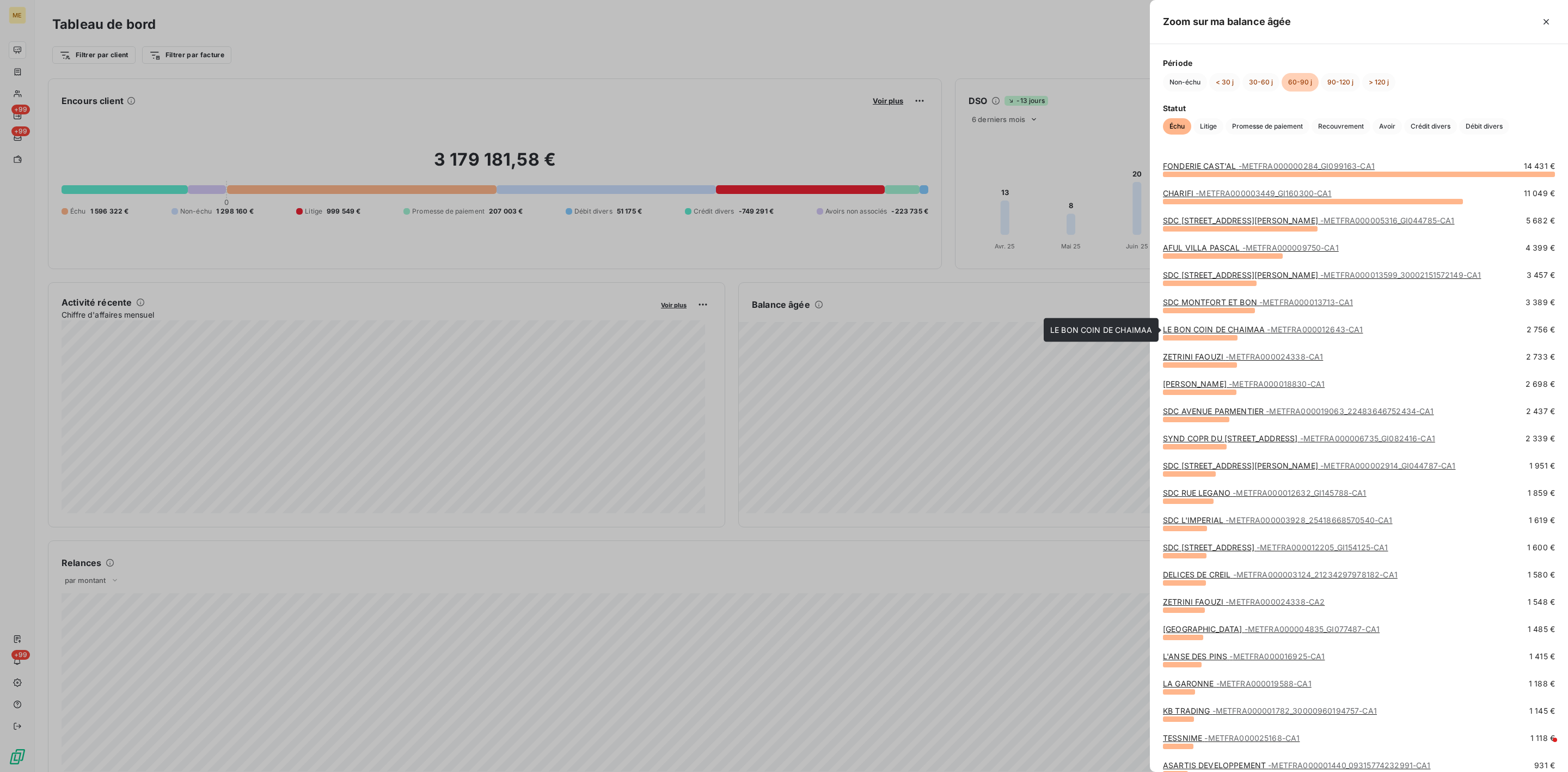
click at [1250, 330] on link "LE BON COIN DE CHAIMAA - METFRA000012643-CA1" at bounding box center [1262, 329] width 200 height 9
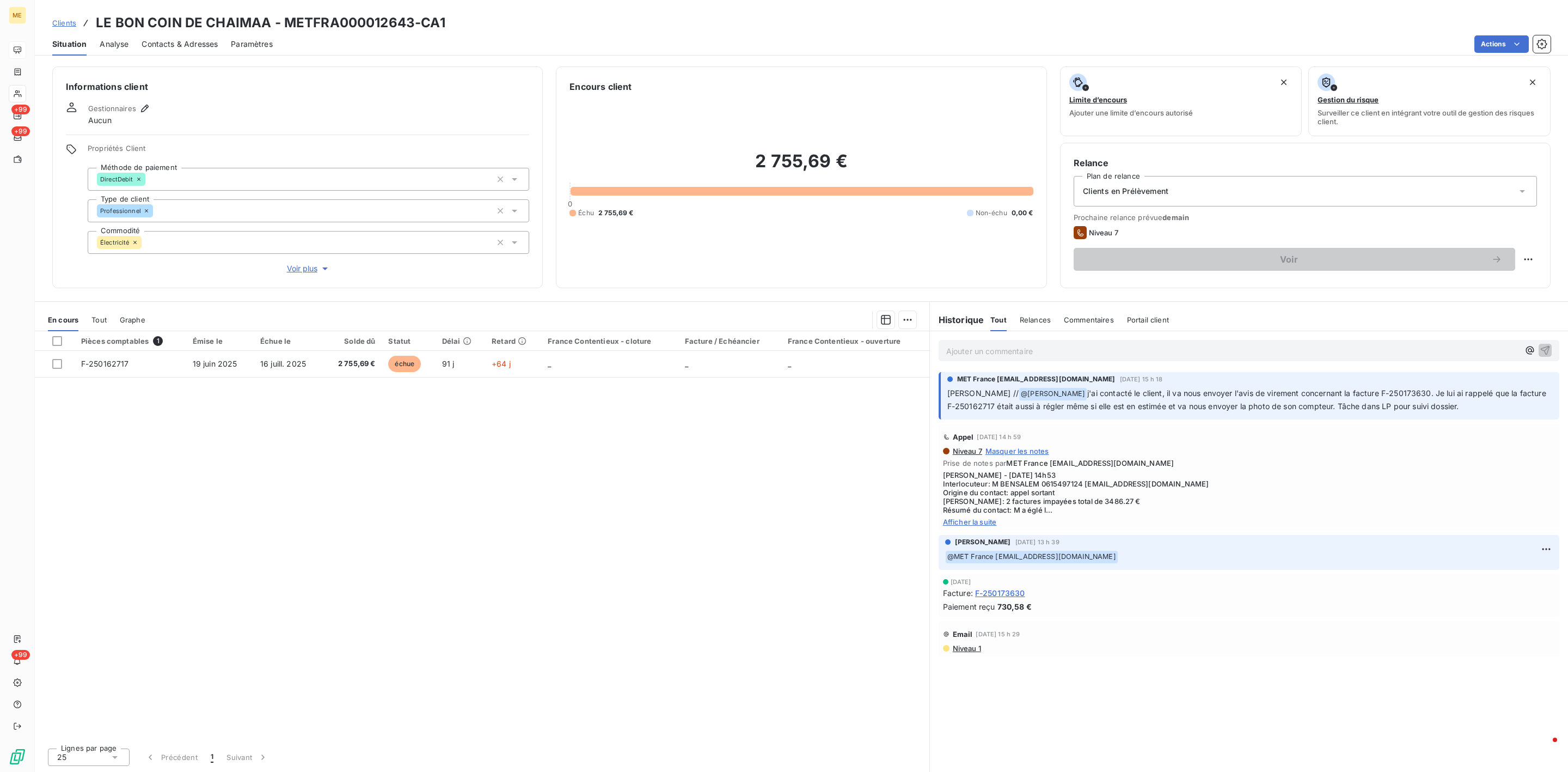
click at [1237, 346] on p "Ajouter un commentaire ﻿" at bounding box center [1232, 351] width 573 height 13
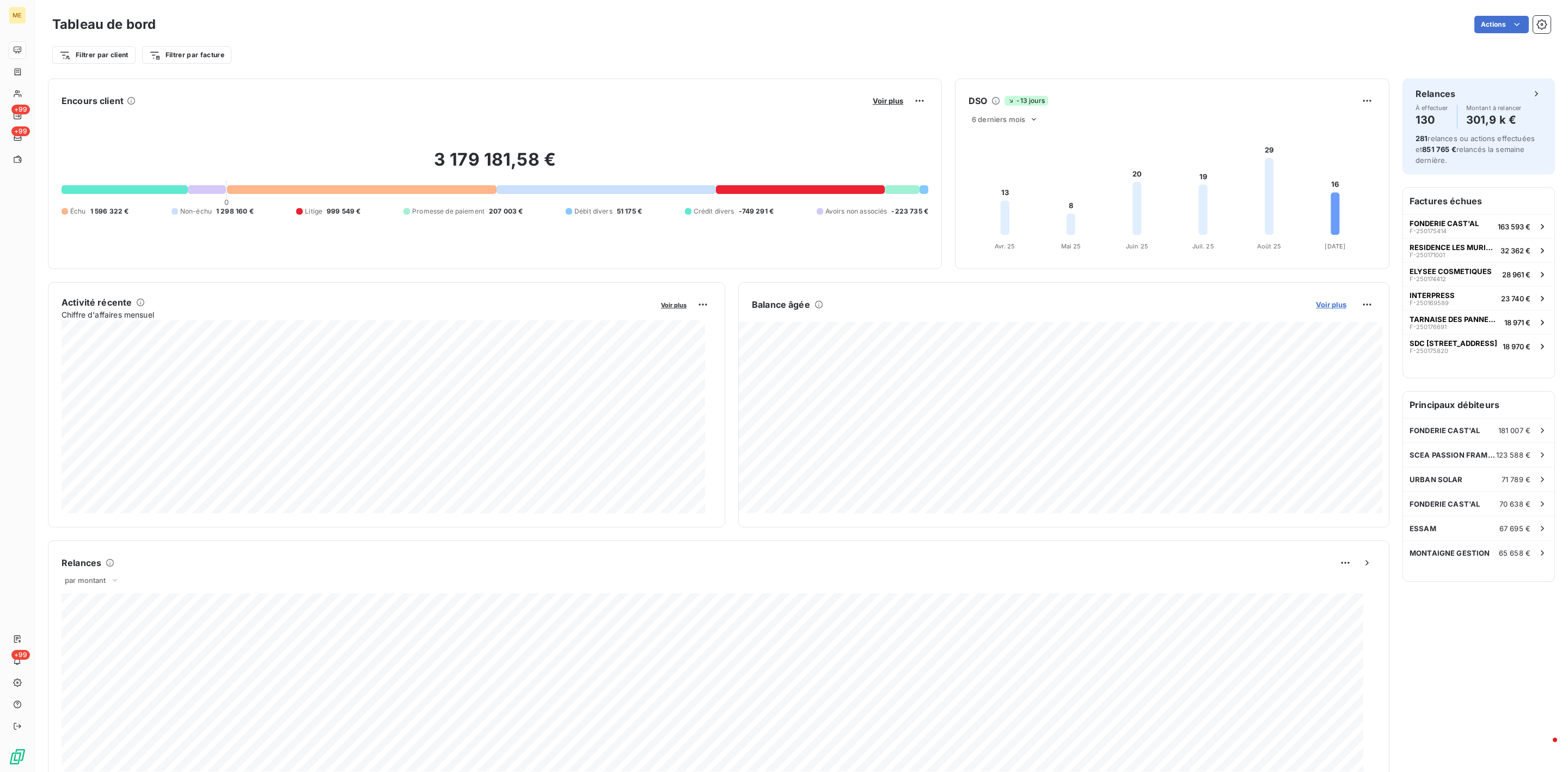
click at [1318, 308] on span "Voir plus" at bounding box center [1331, 304] width 31 height 9
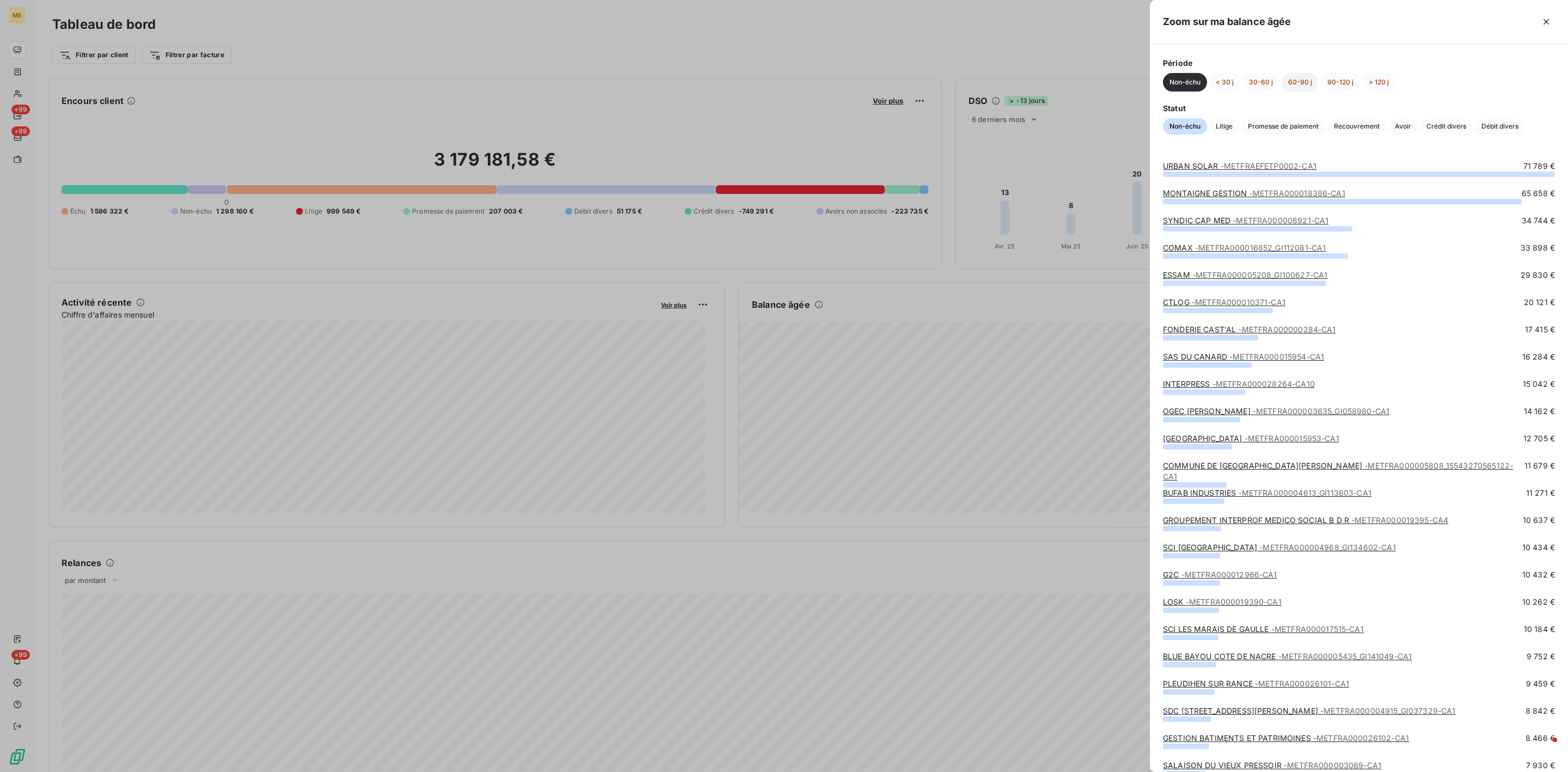
click at [1282, 79] on button "60-90 j" at bounding box center [1300, 82] width 37 height 19
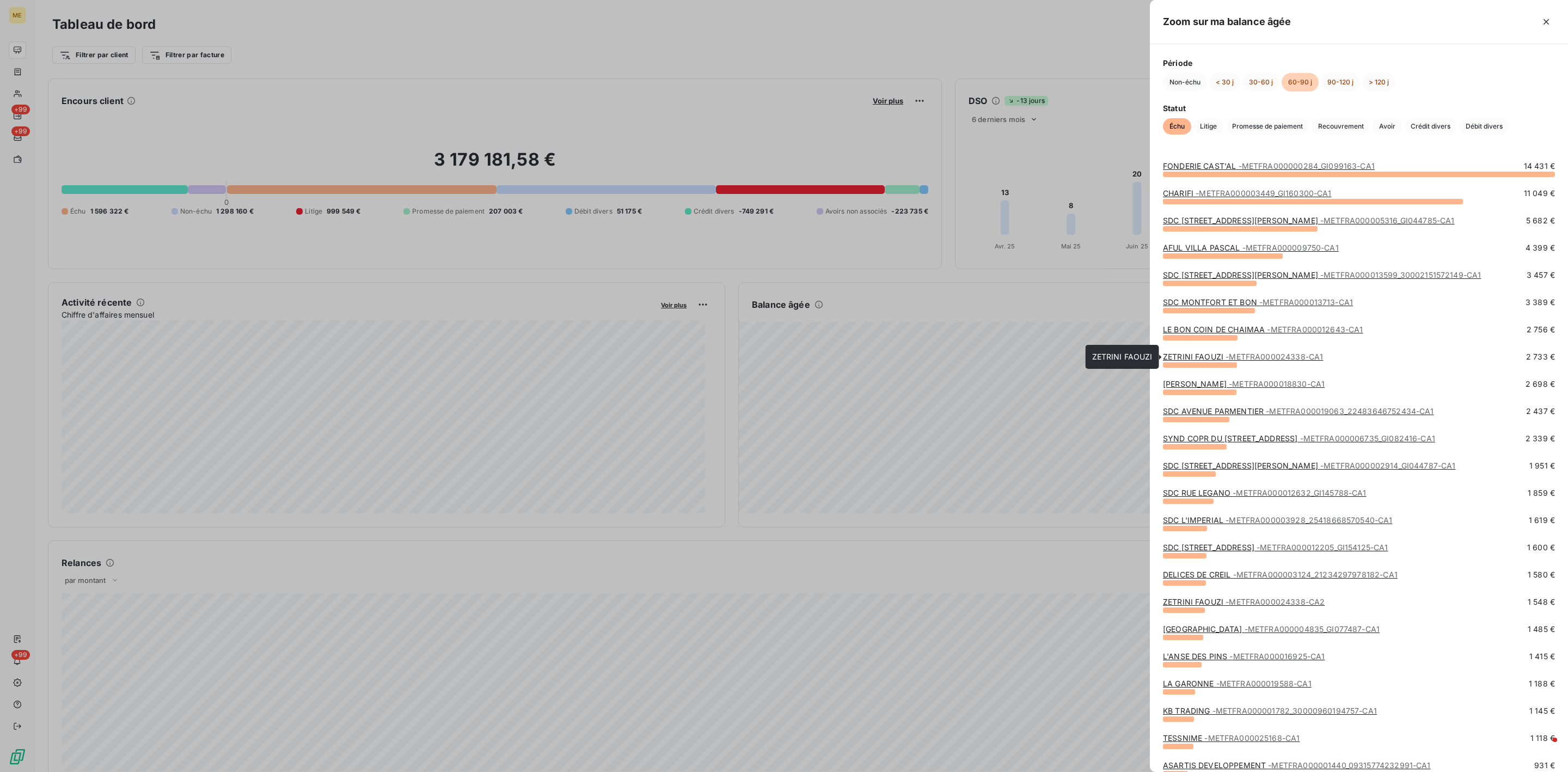
click at [1244, 360] on span "- METFRA000024338-CA1" at bounding box center [1274, 356] width 98 height 9
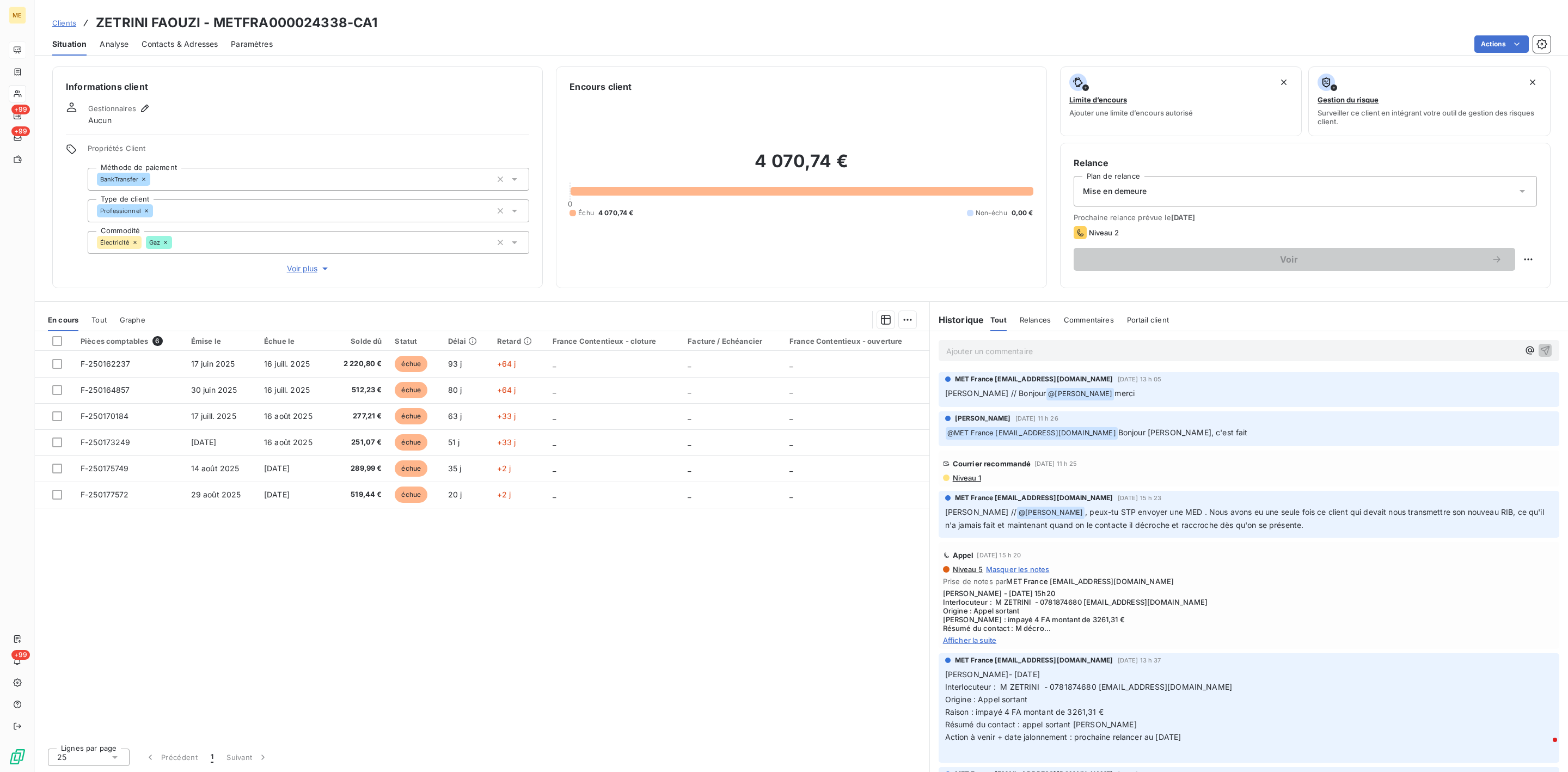
click at [1001, 338] on div "Ajouter un commentaire ﻿" at bounding box center [1249, 350] width 638 height 39
click at [317, 267] on span "Voir plus" at bounding box center [309, 269] width 44 height 11
